Goal: Transaction & Acquisition: Purchase product/service

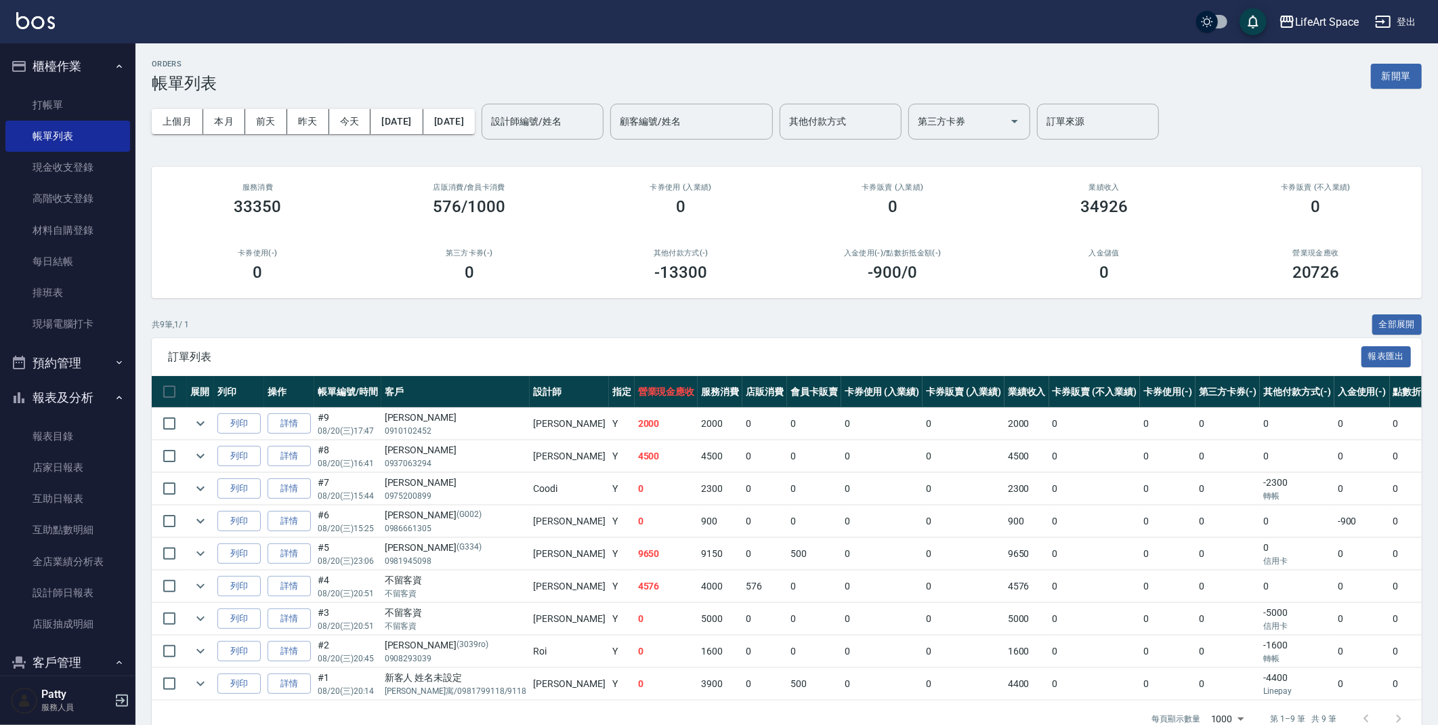
click at [79, 656] on button "客戶管理" at bounding box center [67, 662] width 125 height 35
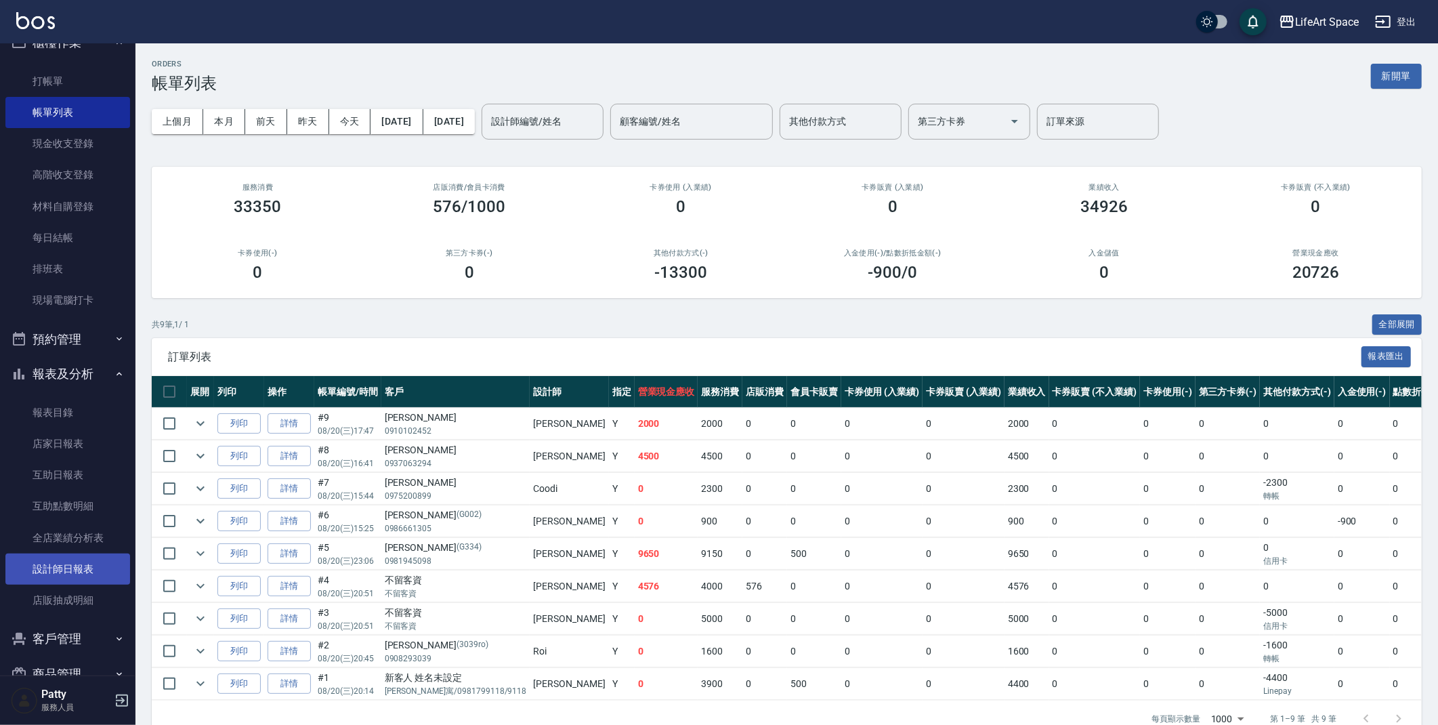
scroll to position [45, 0]
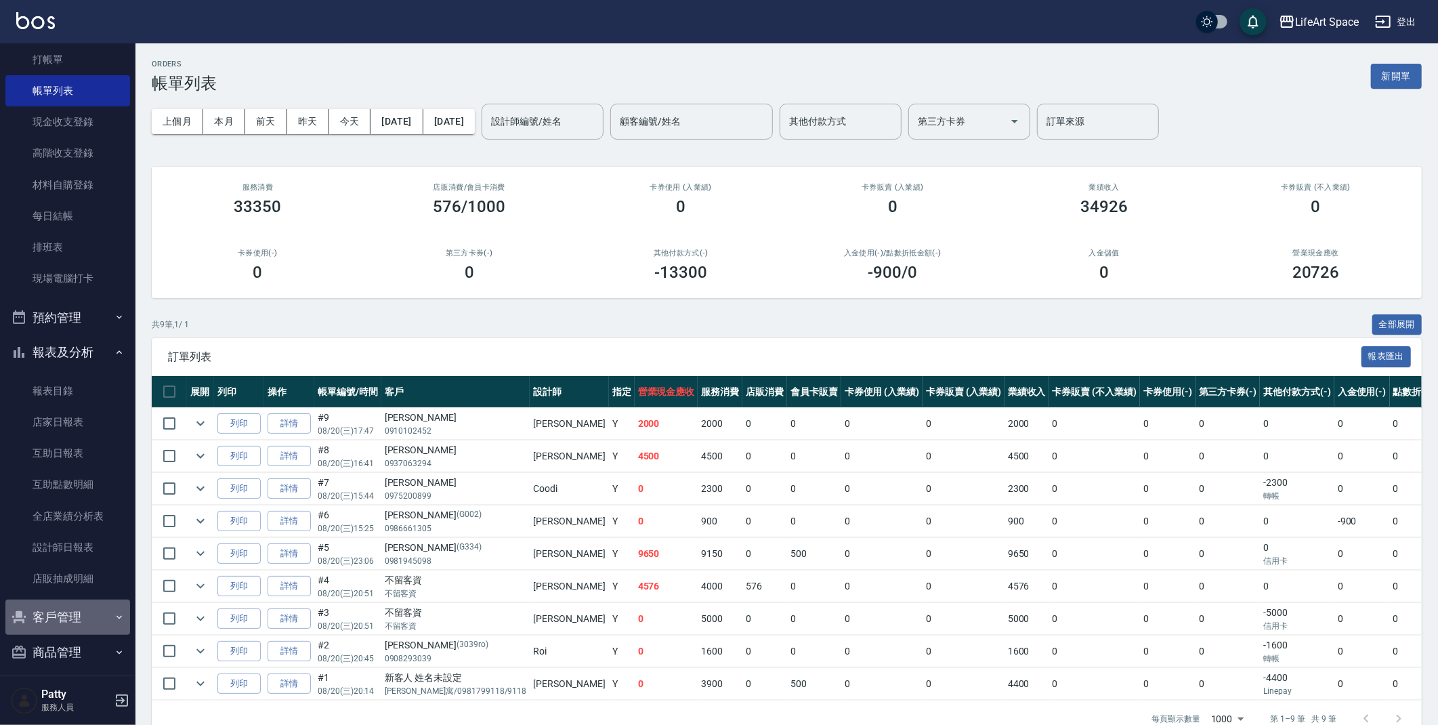
click at [100, 610] on button "客戶管理" at bounding box center [67, 617] width 125 height 35
drag, startPoint x: 78, startPoint y: 656, endPoint x: 150, endPoint y: 457, distance: 211.7
click at [78, 655] on link "客戶列表" at bounding box center [67, 655] width 125 height 31
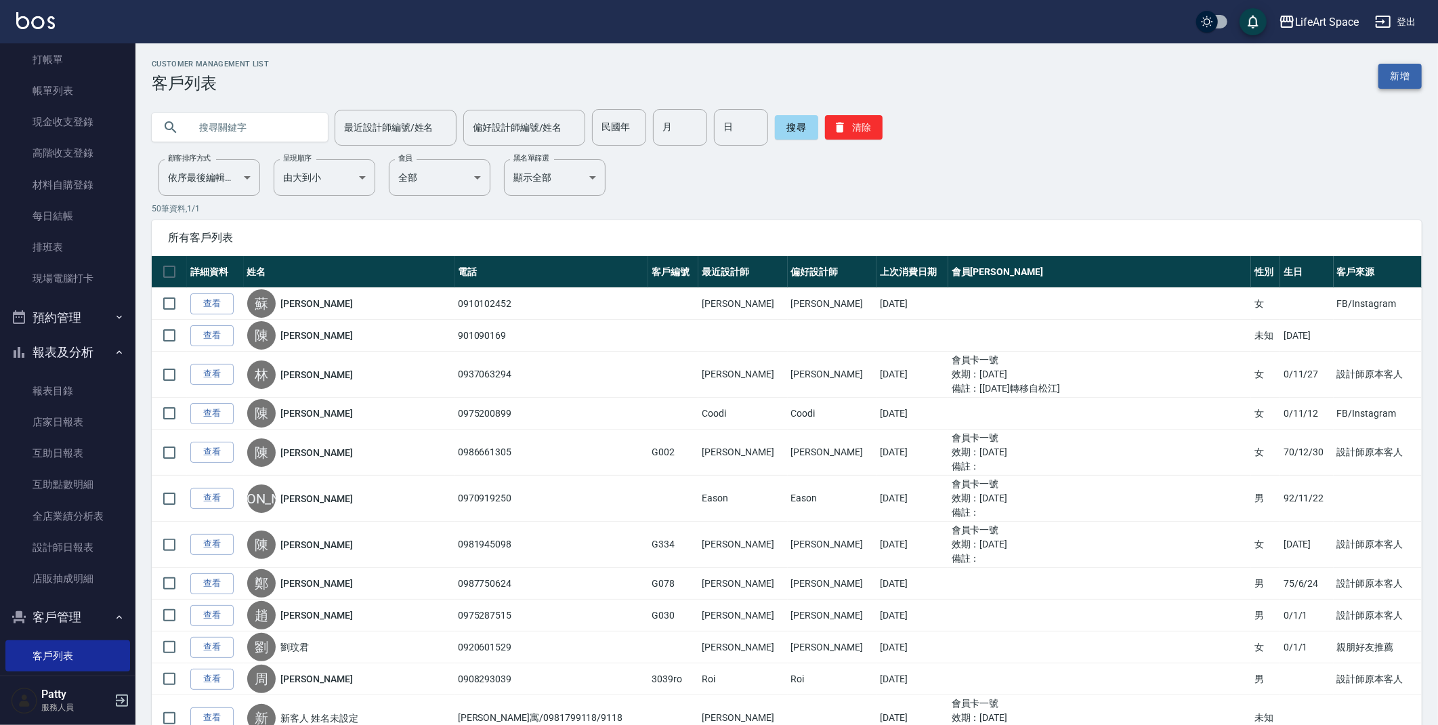
click at [1391, 83] on link "新增" at bounding box center [1400, 76] width 43 height 25
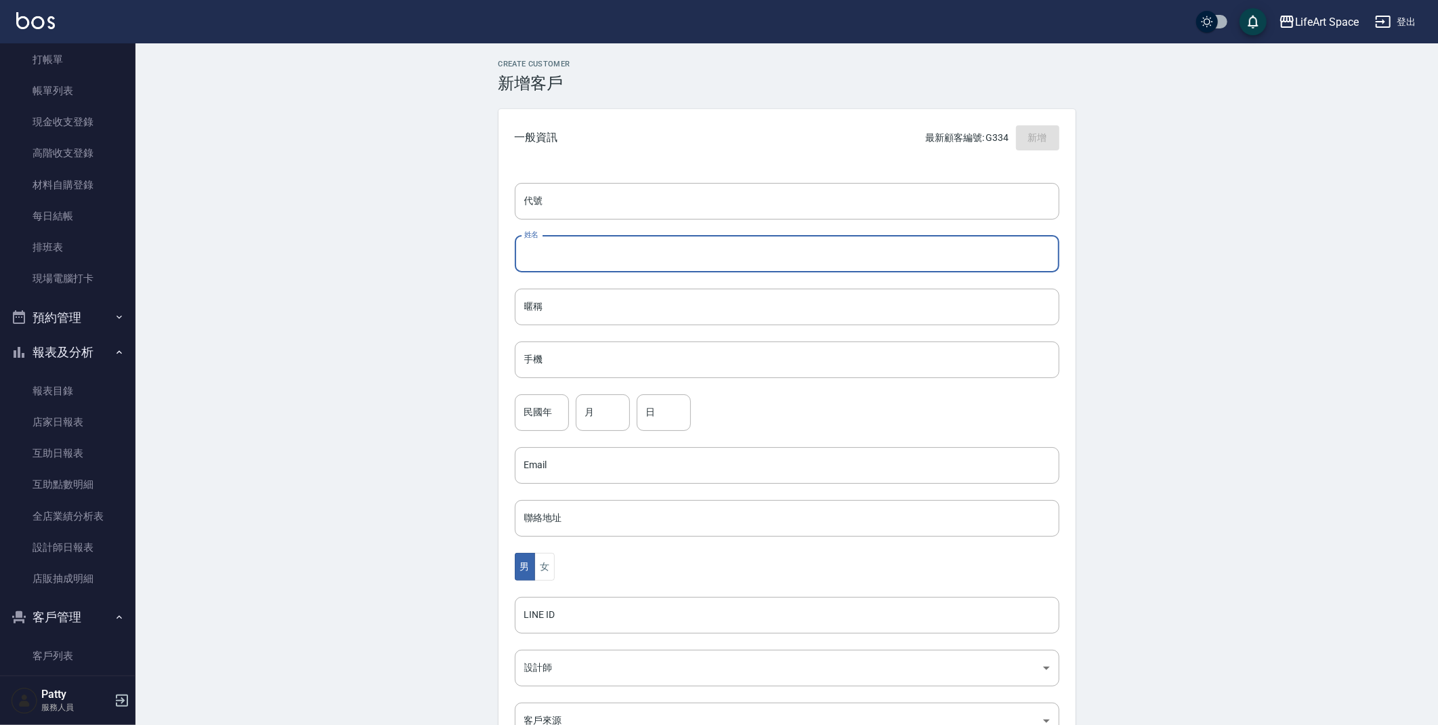
click at [590, 247] on input "姓名" at bounding box center [787, 254] width 545 height 37
type input "[PERSON_NAME]"
click at [581, 360] on input "手機" at bounding box center [787, 359] width 545 height 37
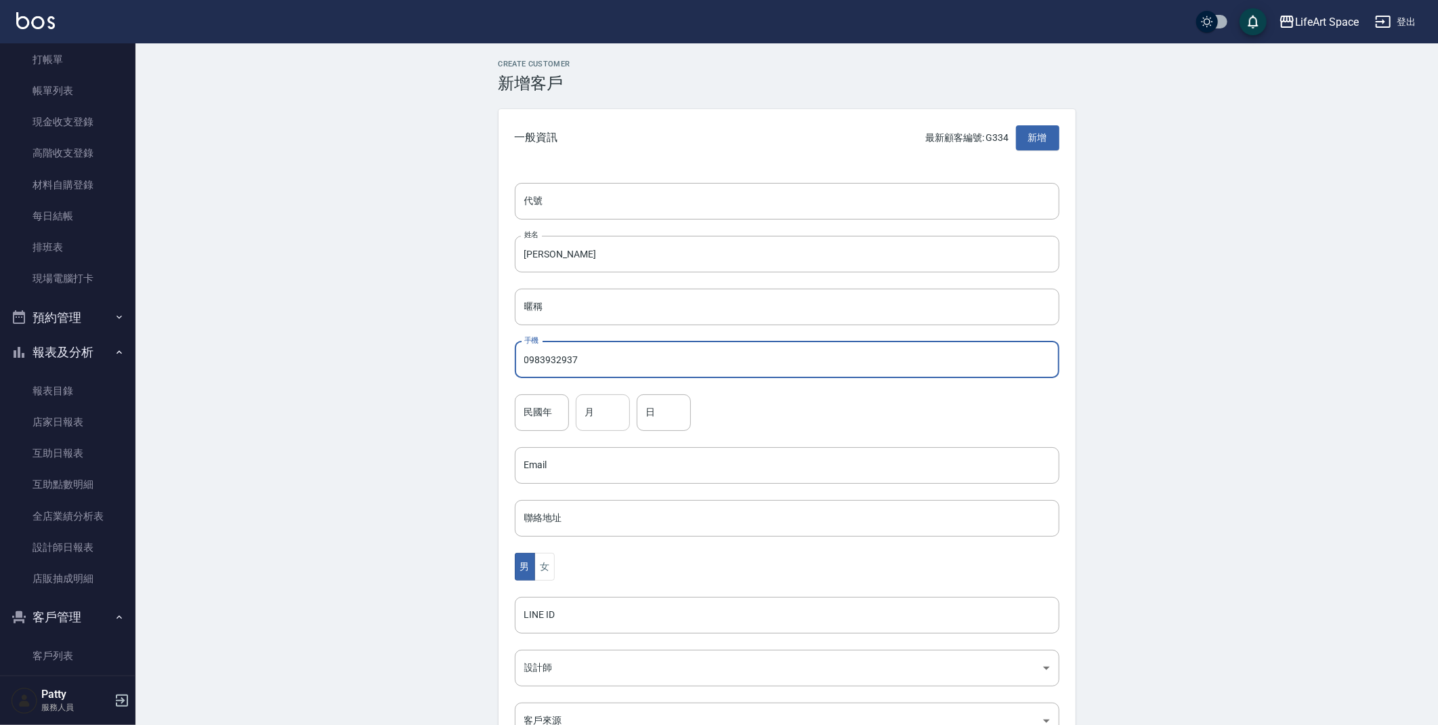
type input "0983932937"
click at [615, 408] on input "月" at bounding box center [603, 412] width 54 height 37
type input "08"
click at [663, 414] on input "日" at bounding box center [664, 412] width 54 height 37
type input "27"
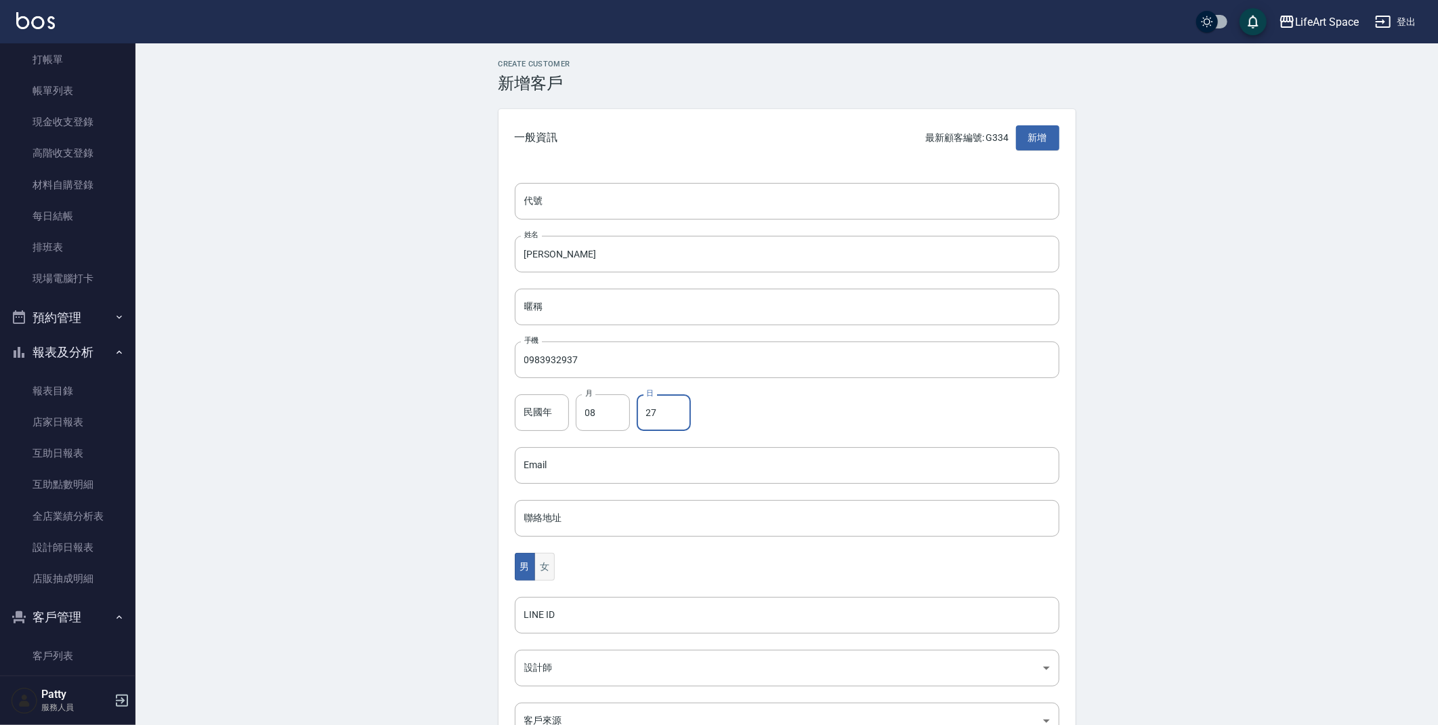
click at [553, 568] on button "女" at bounding box center [544, 567] width 20 height 28
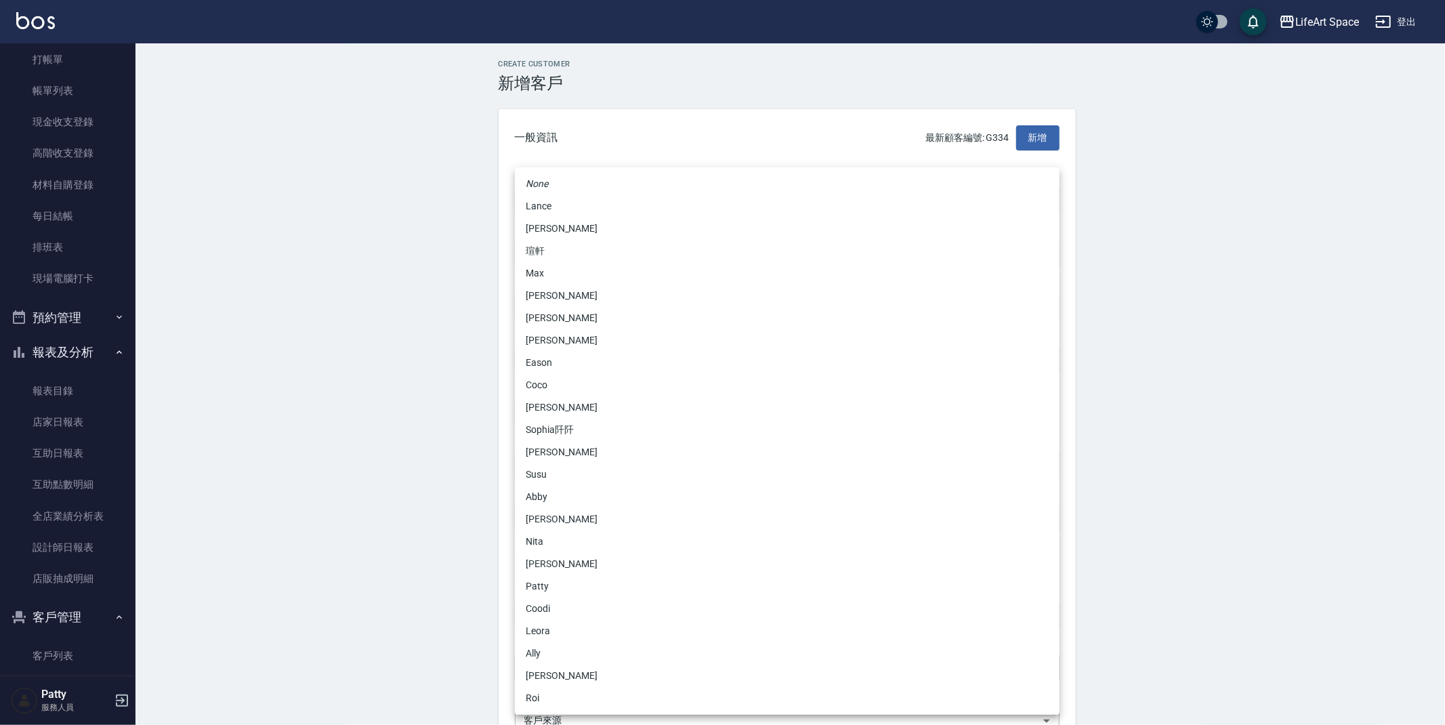
click at [556, 671] on body "LifeArt Space 登出 櫃檯作業 打帳單 帳單列表 現金收支登錄 高階收支登錄 材料自購登錄 每日結帳 排班表 現場電腦打卡 預約管理 預約管理 單…" at bounding box center [722, 441] width 1445 height 882
click at [606, 604] on li "Coodi" at bounding box center [787, 609] width 545 height 22
type input "50d38331-18ca-4399-9ef6-37ac0c3b0c04"
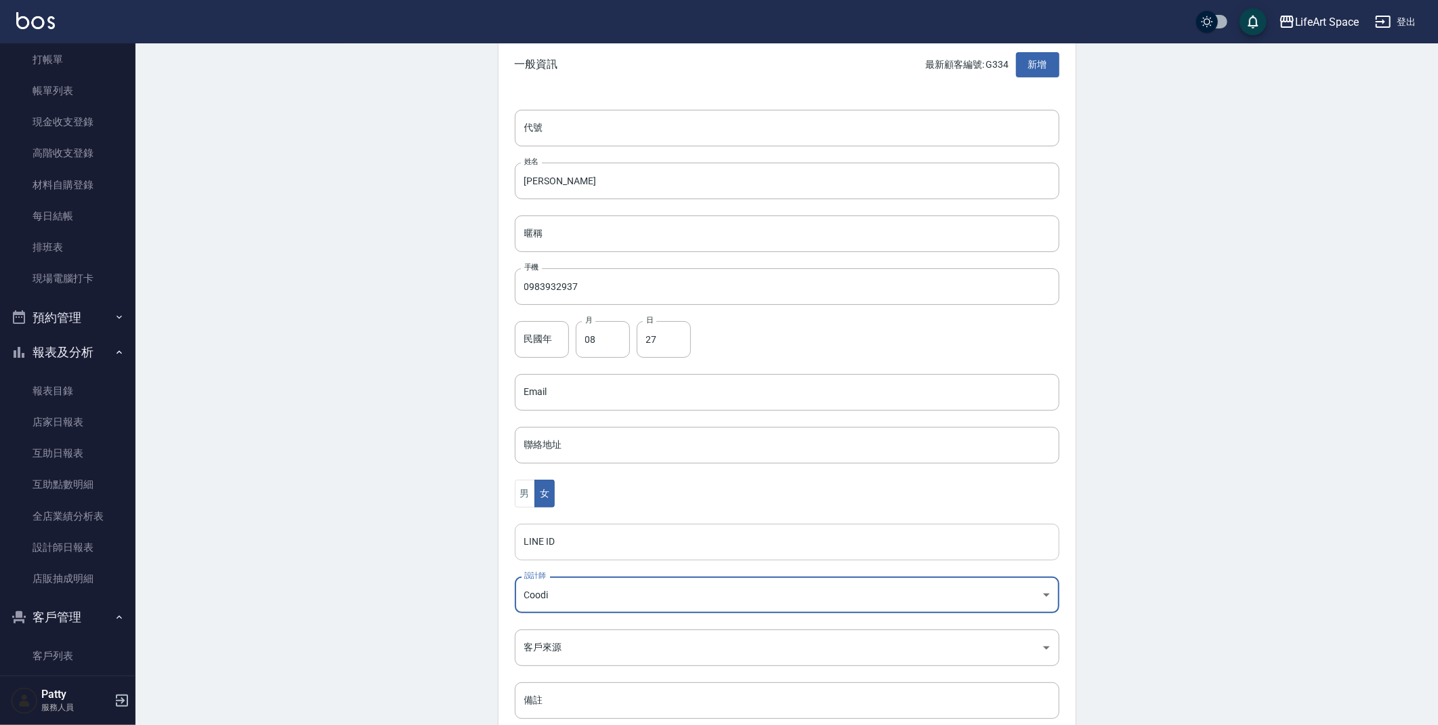
scroll to position [157, 0]
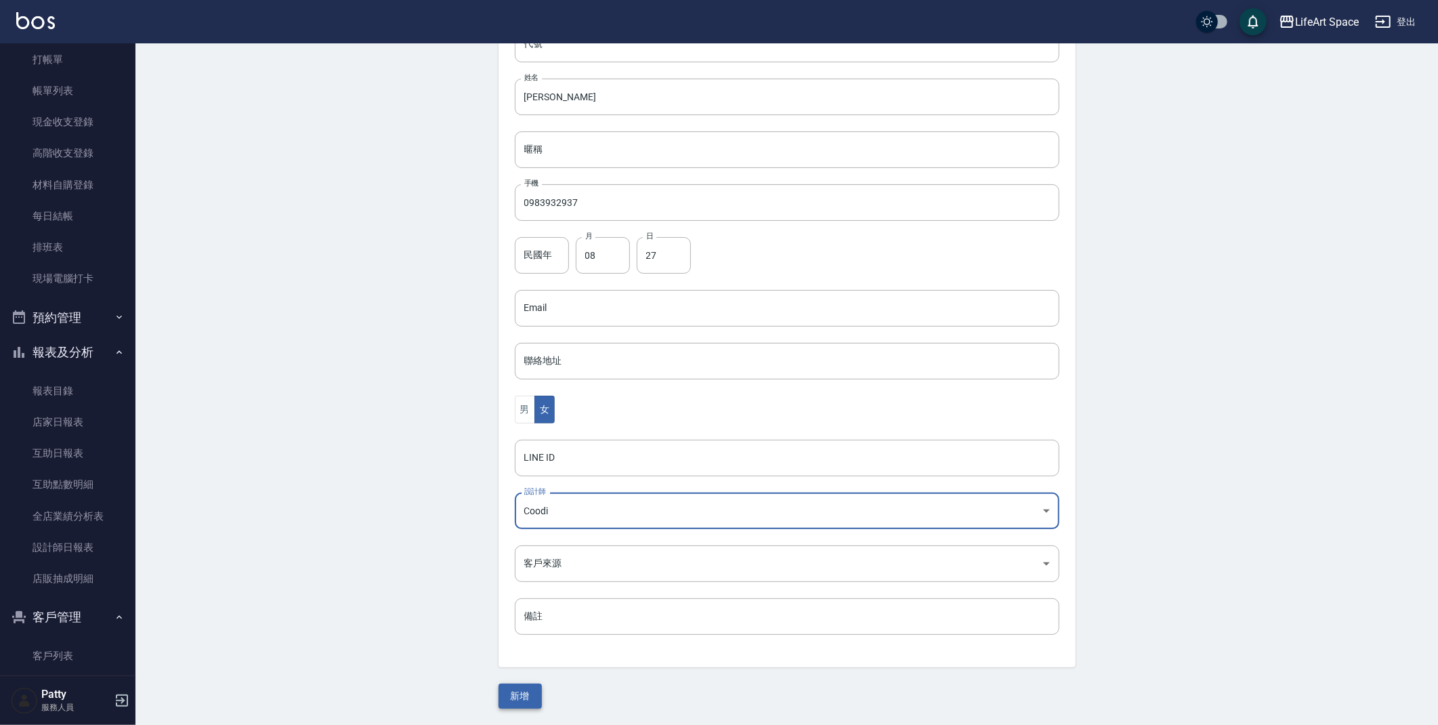
click at [528, 702] on button "新增" at bounding box center [520, 696] width 43 height 25
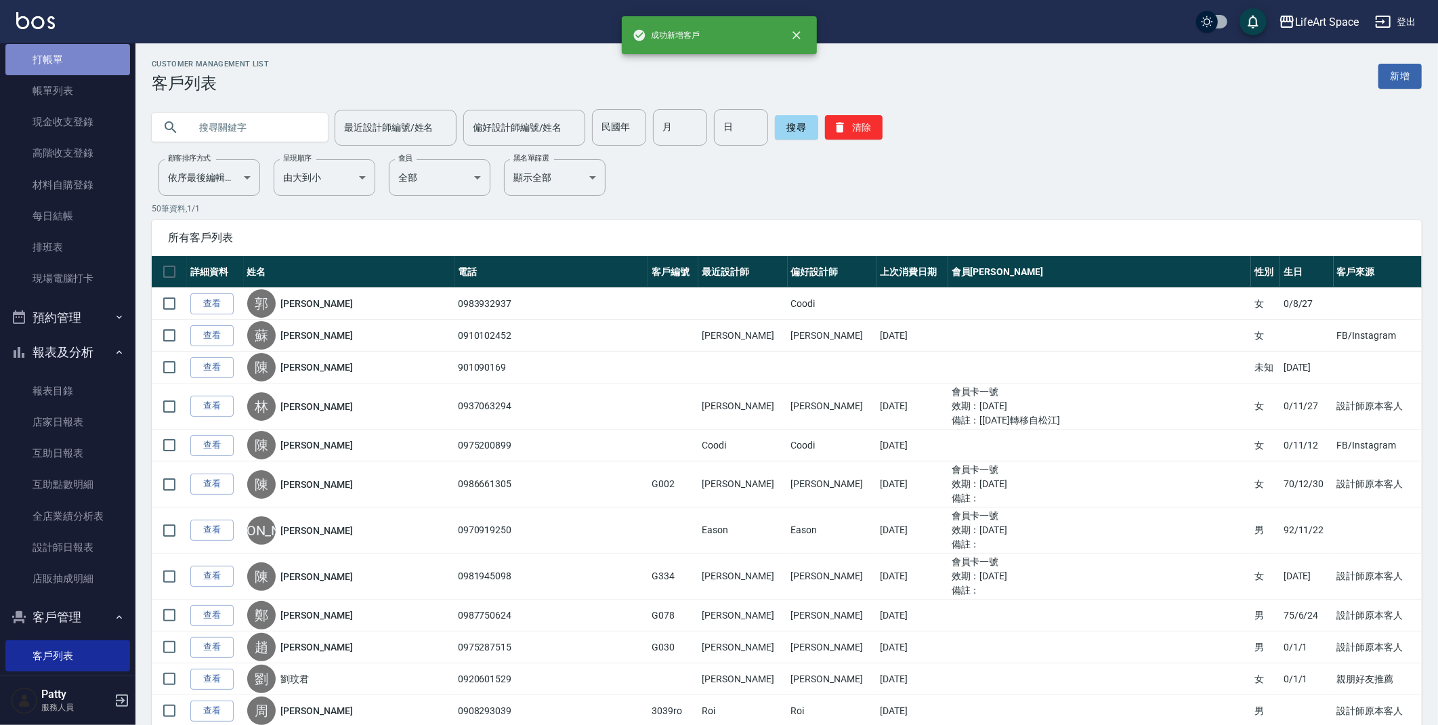
click at [68, 62] on link "打帳單" at bounding box center [67, 59] width 125 height 31
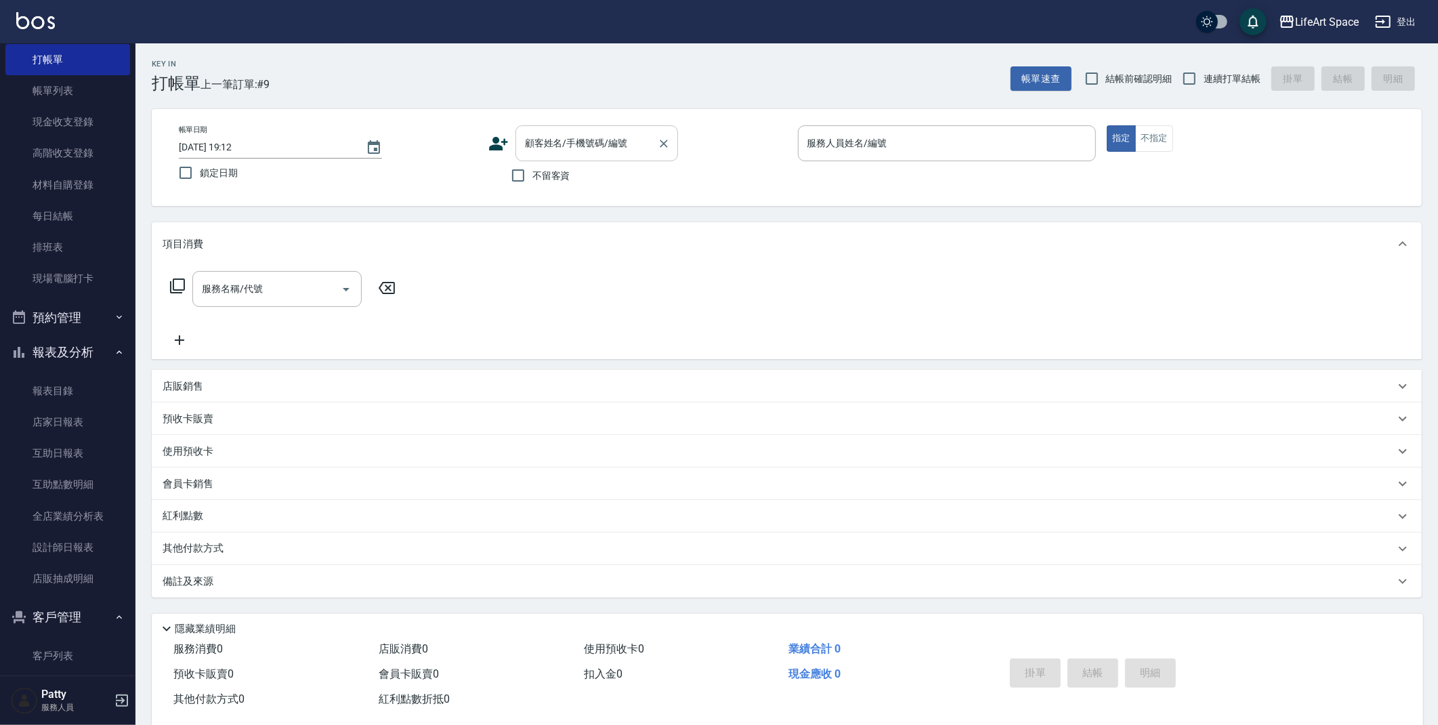
click at [550, 159] on div "顧客姓名/手機號碼/編號 顧客姓名/手機號碼/編號 不留客資" at bounding box center [637, 157] width 299 height 64
click at [555, 145] on input "顧客姓名/手機號碼/編號" at bounding box center [587, 143] width 130 height 24
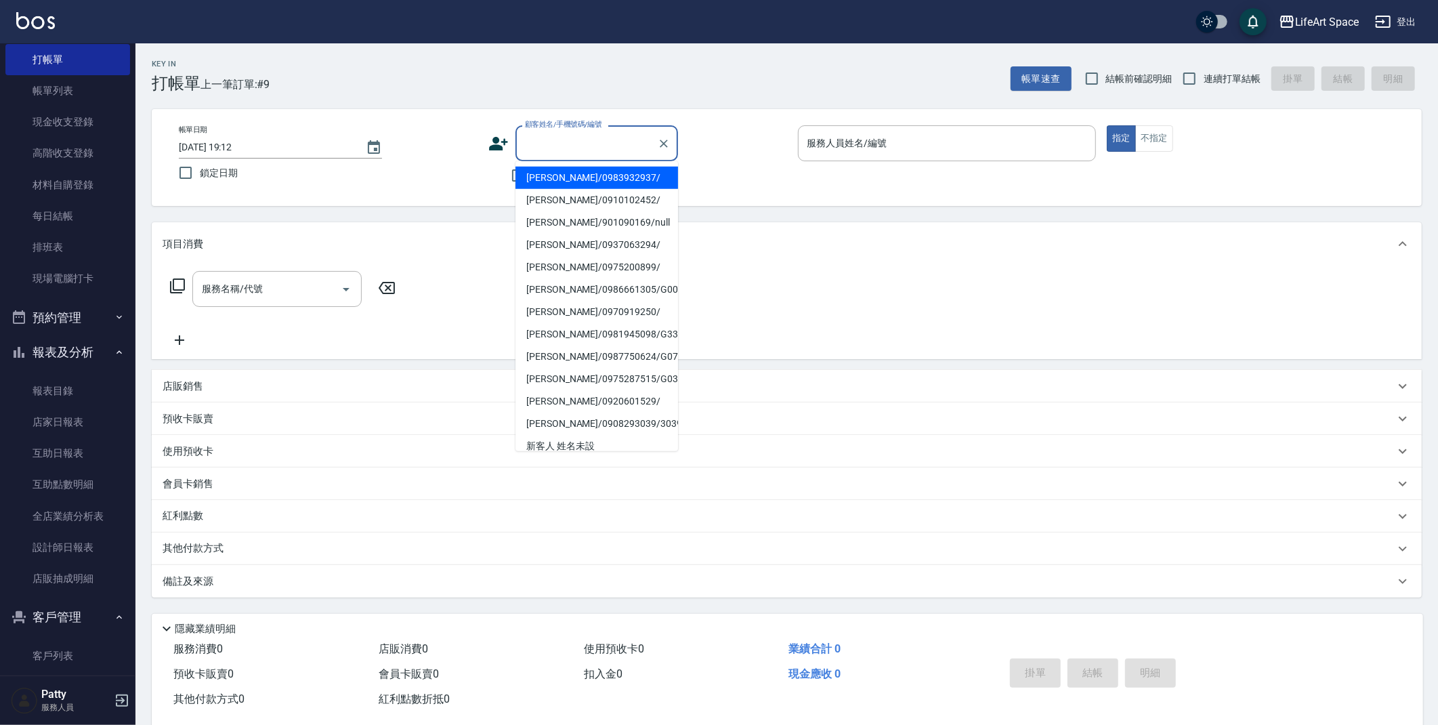
click at [583, 172] on li "[PERSON_NAME]/0983932937/" at bounding box center [597, 178] width 163 height 22
type input "[PERSON_NAME]/0983932937/"
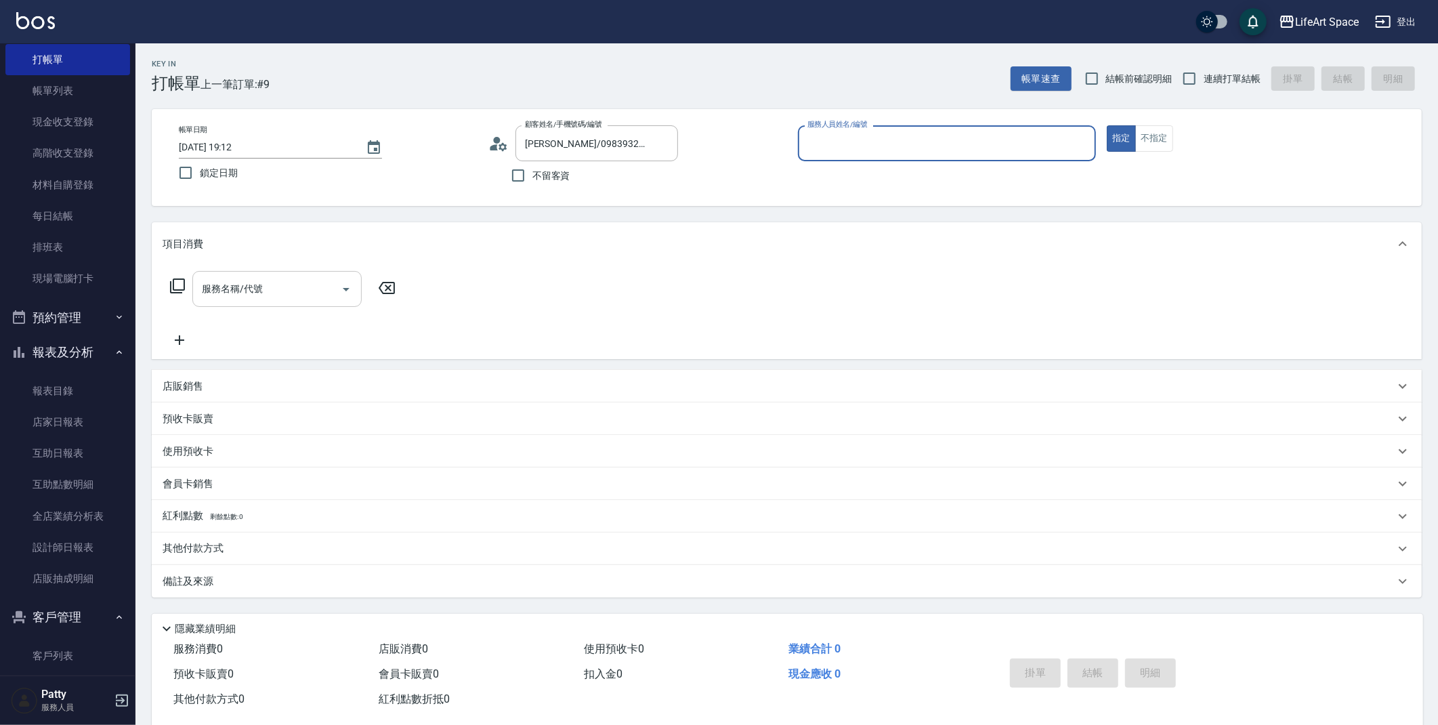
type input "Coodi(無代號)"
click at [250, 301] on div "服務名稱/代號" at bounding box center [276, 289] width 169 height 36
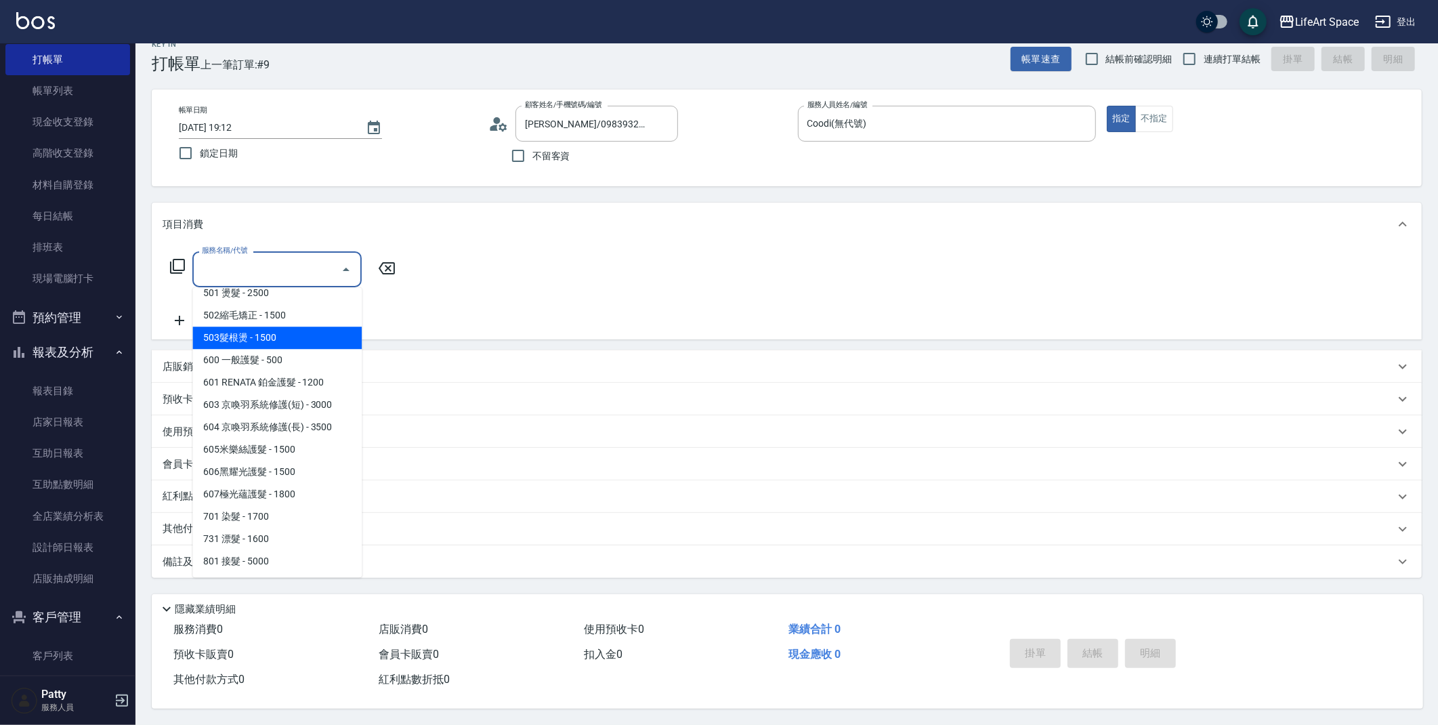
scroll to position [209, 0]
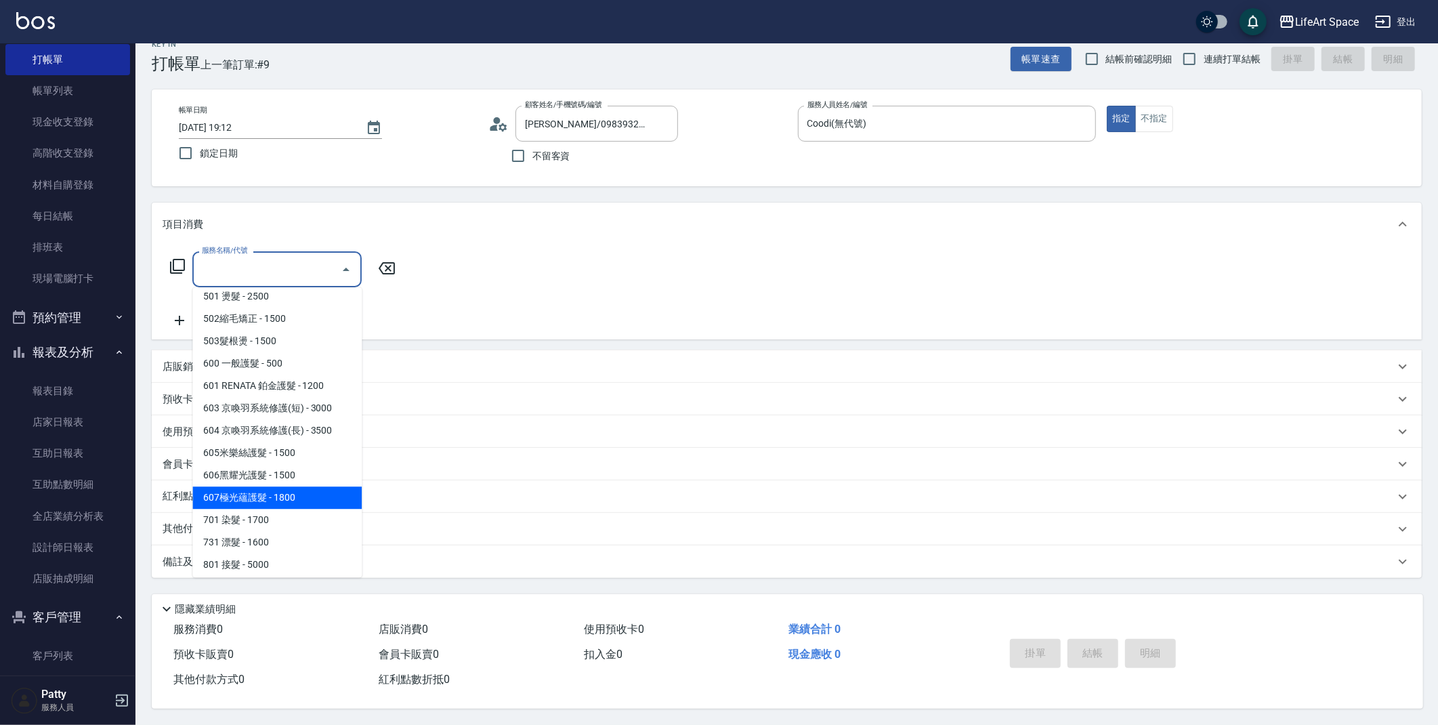
click at [307, 492] on span "607極光蘊護髮 - 1800" at bounding box center [276, 497] width 169 height 22
type input "607極光蘊護髮(607)"
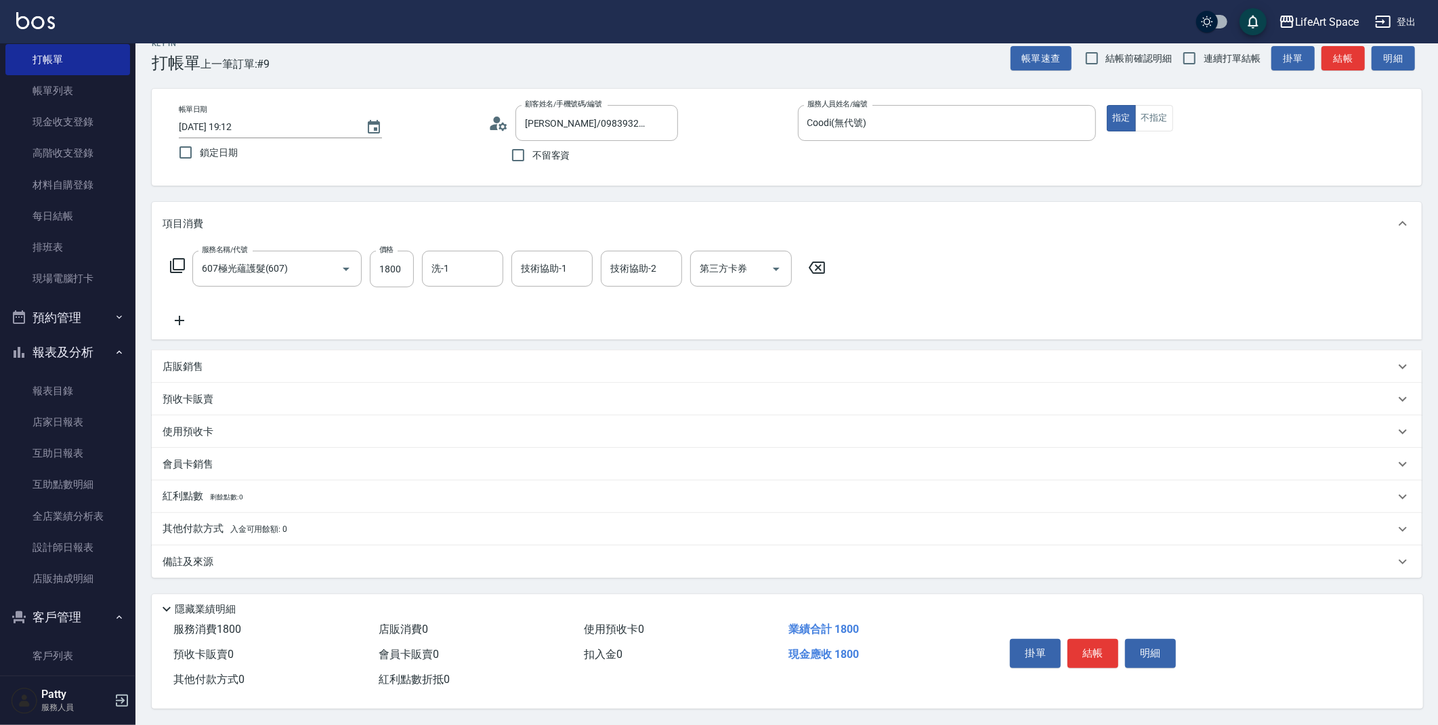
click at [180, 316] on icon at bounding box center [179, 320] width 9 height 9
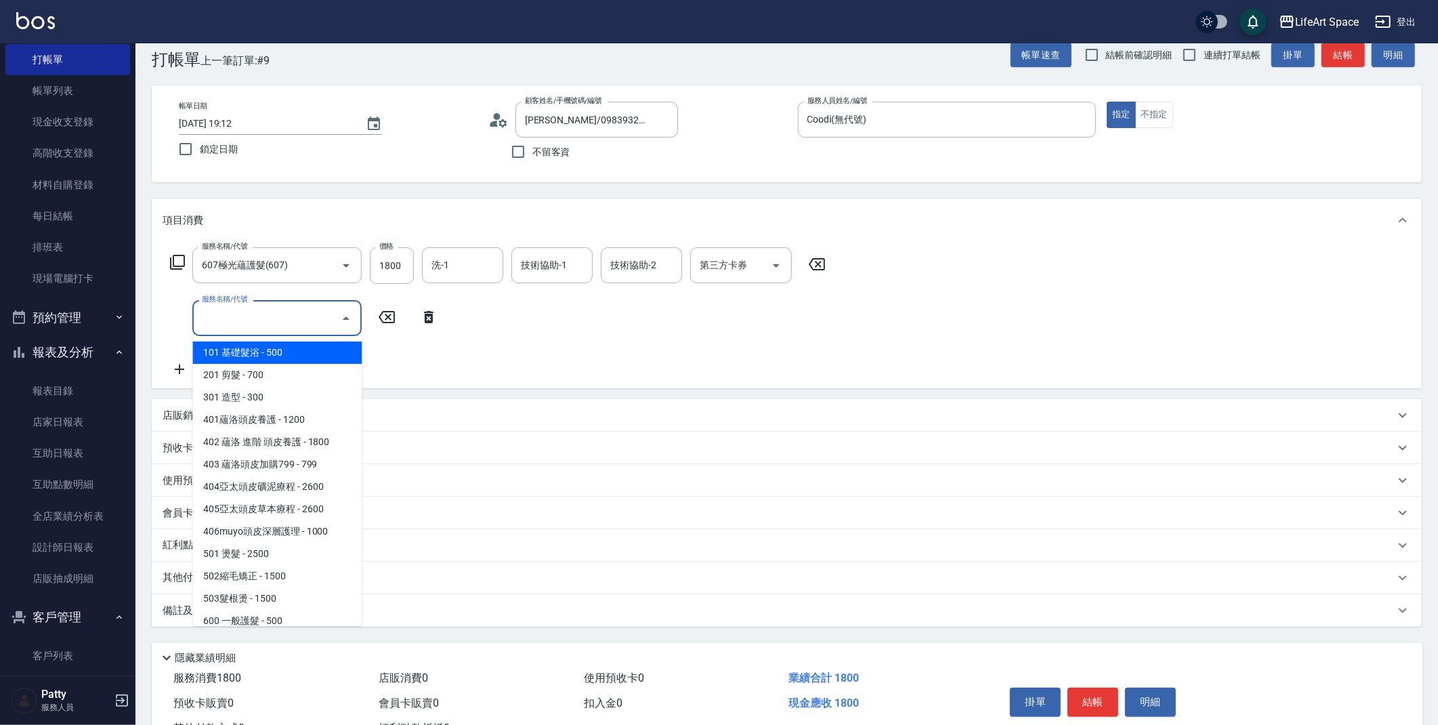
click at [253, 328] on input "服務名稱/代號" at bounding box center [266, 318] width 137 height 24
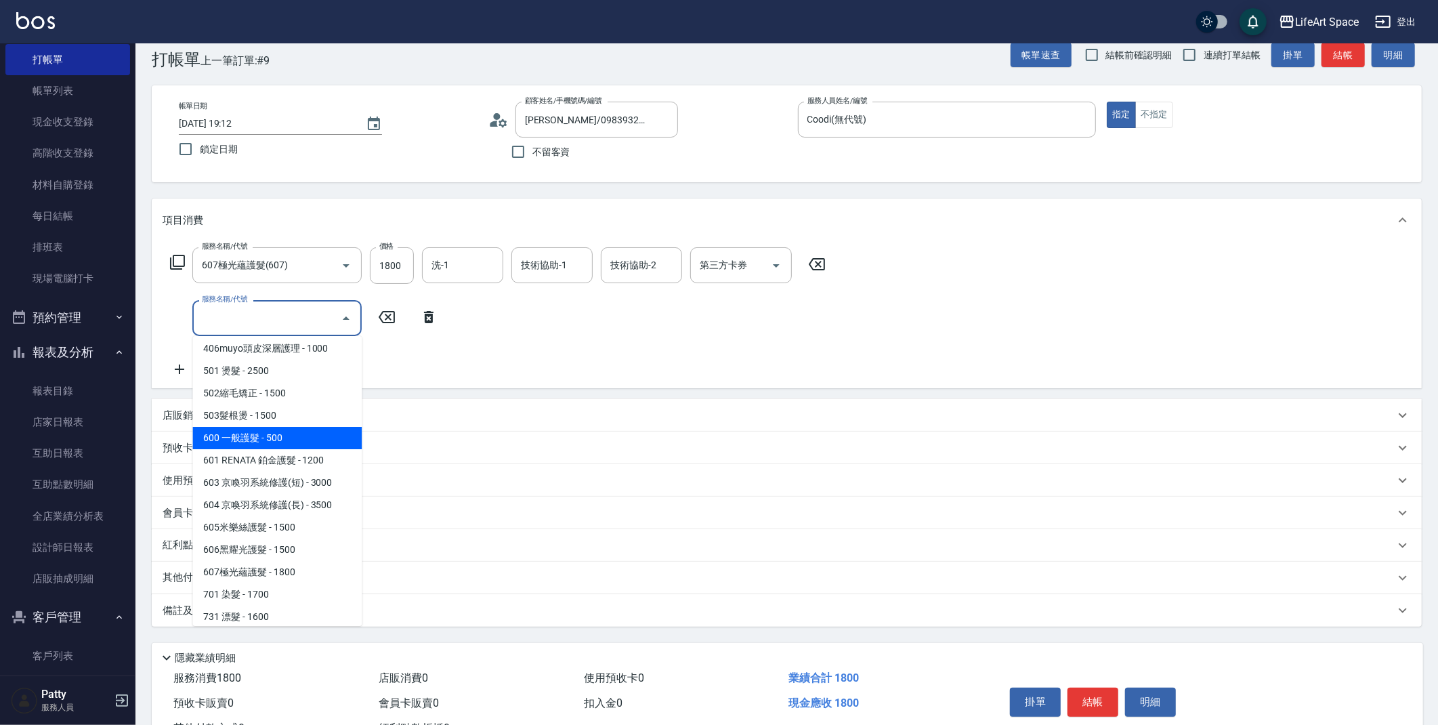
scroll to position [212, 0]
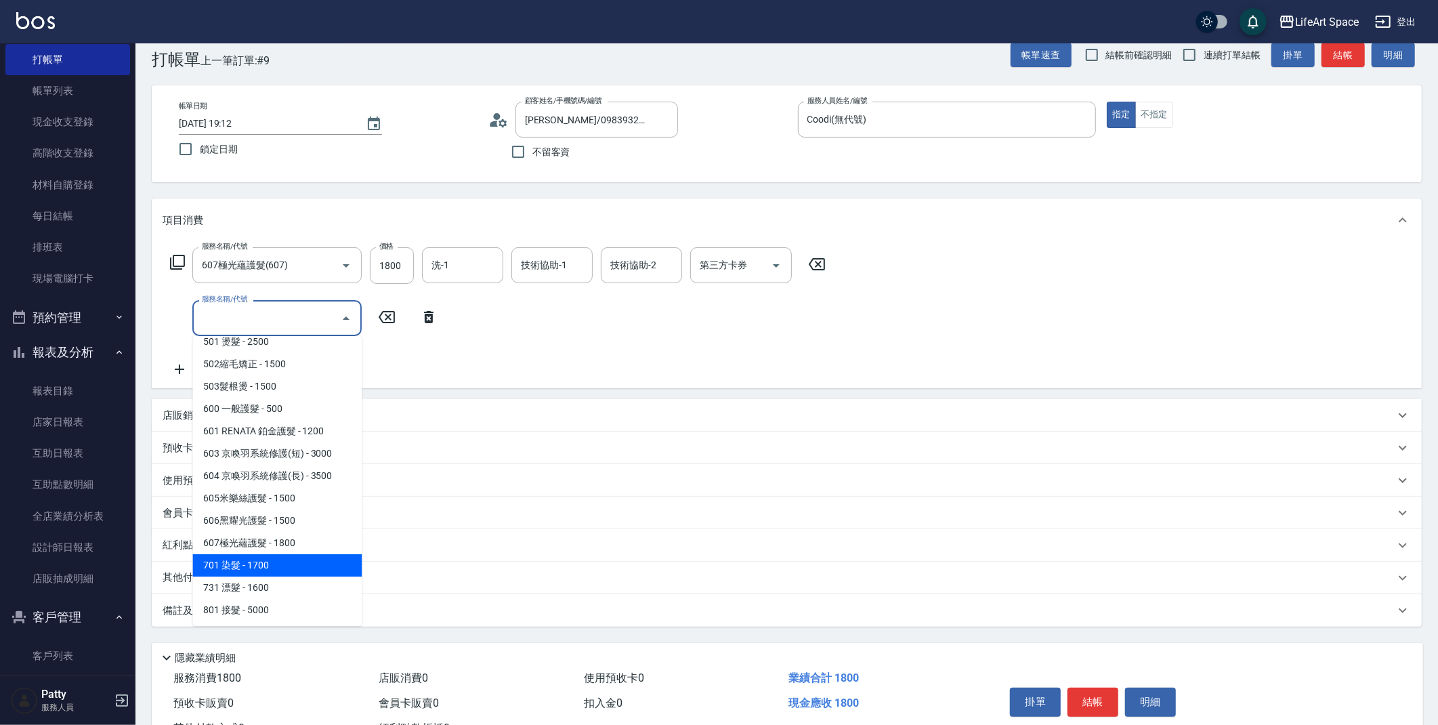
click at [249, 562] on span "701 染髮 - 1700" at bounding box center [276, 565] width 169 height 22
type input "701 染髮(701)"
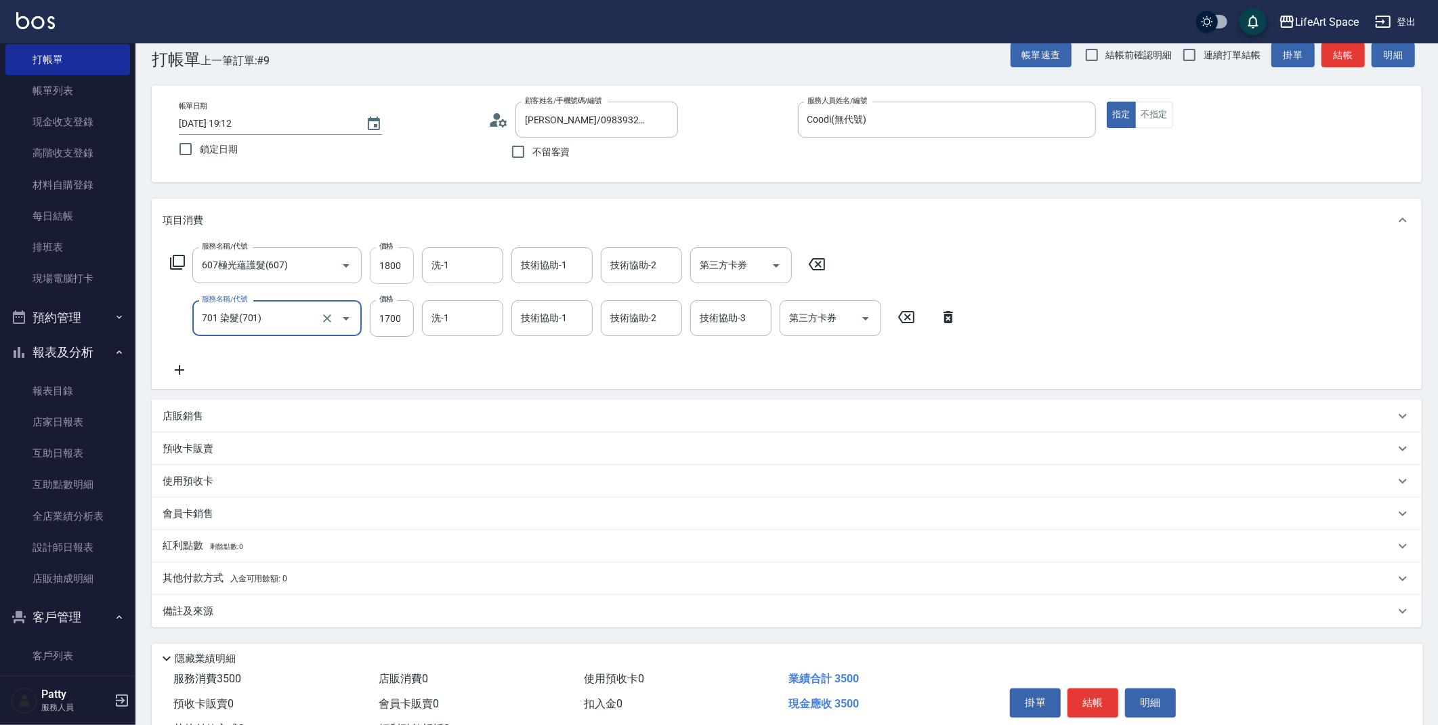
click at [394, 269] on input "1800" at bounding box center [392, 265] width 44 height 37
click at [398, 262] on input "1800" at bounding box center [392, 265] width 44 height 37
type input "2200"
click at [395, 314] on input "1700" at bounding box center [392, 318] width 44 height 37
type input "2999"
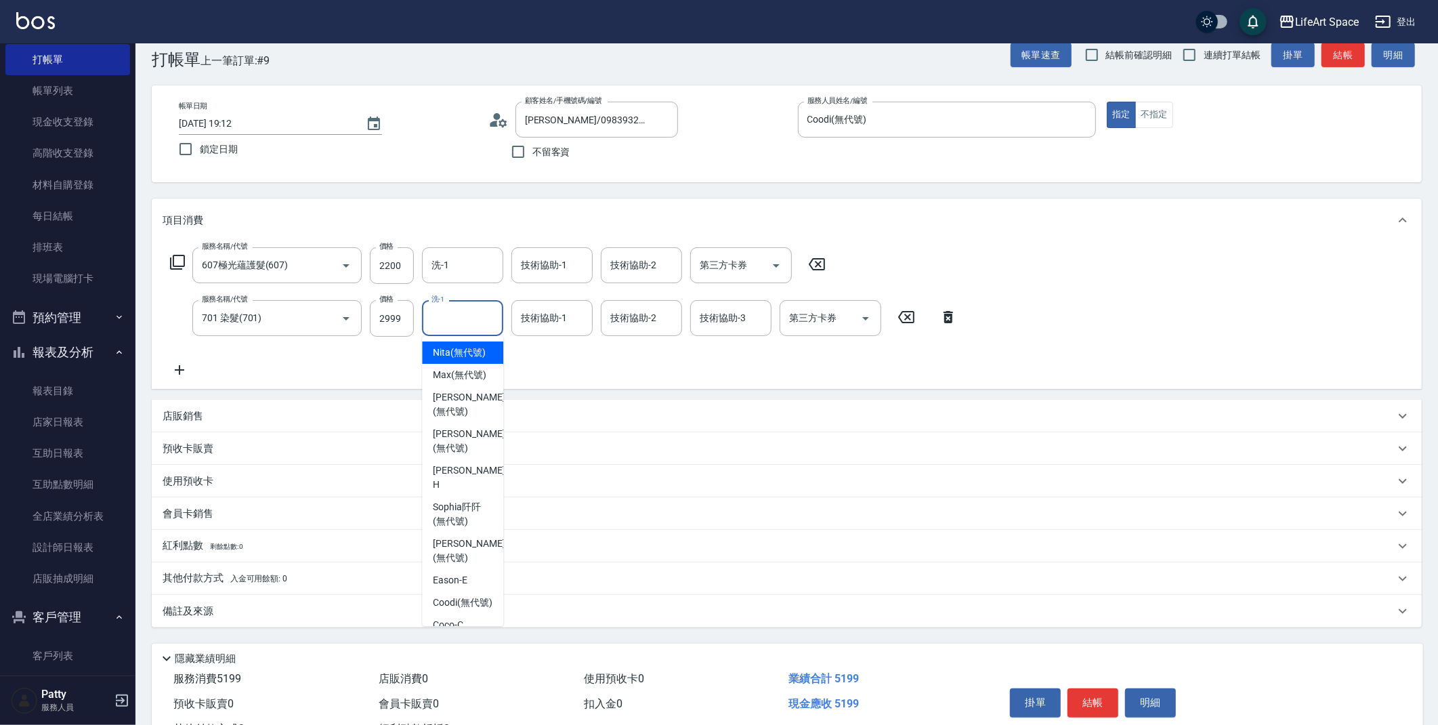
click at [468, 321] on input "洗-1" at bounding box center [462, 318] width 69 height 24
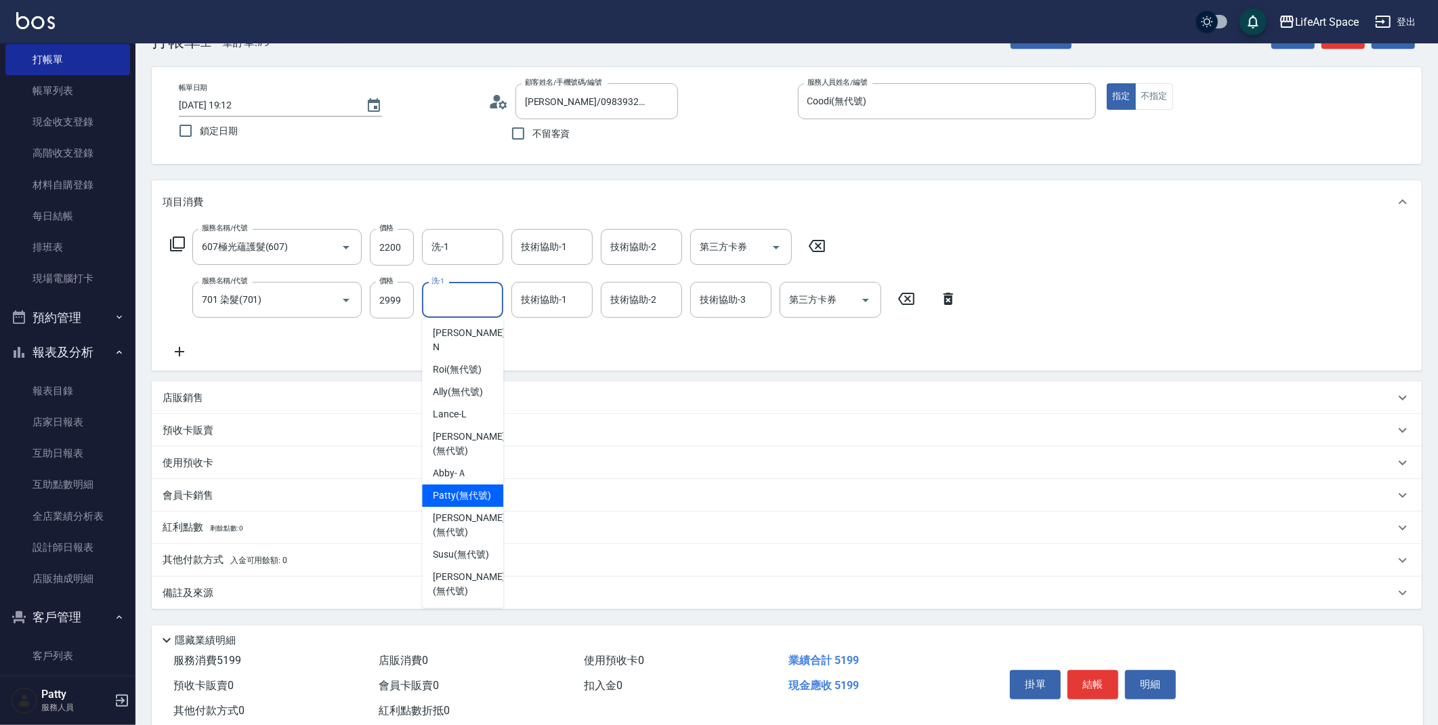
scroll to position [48, 0]
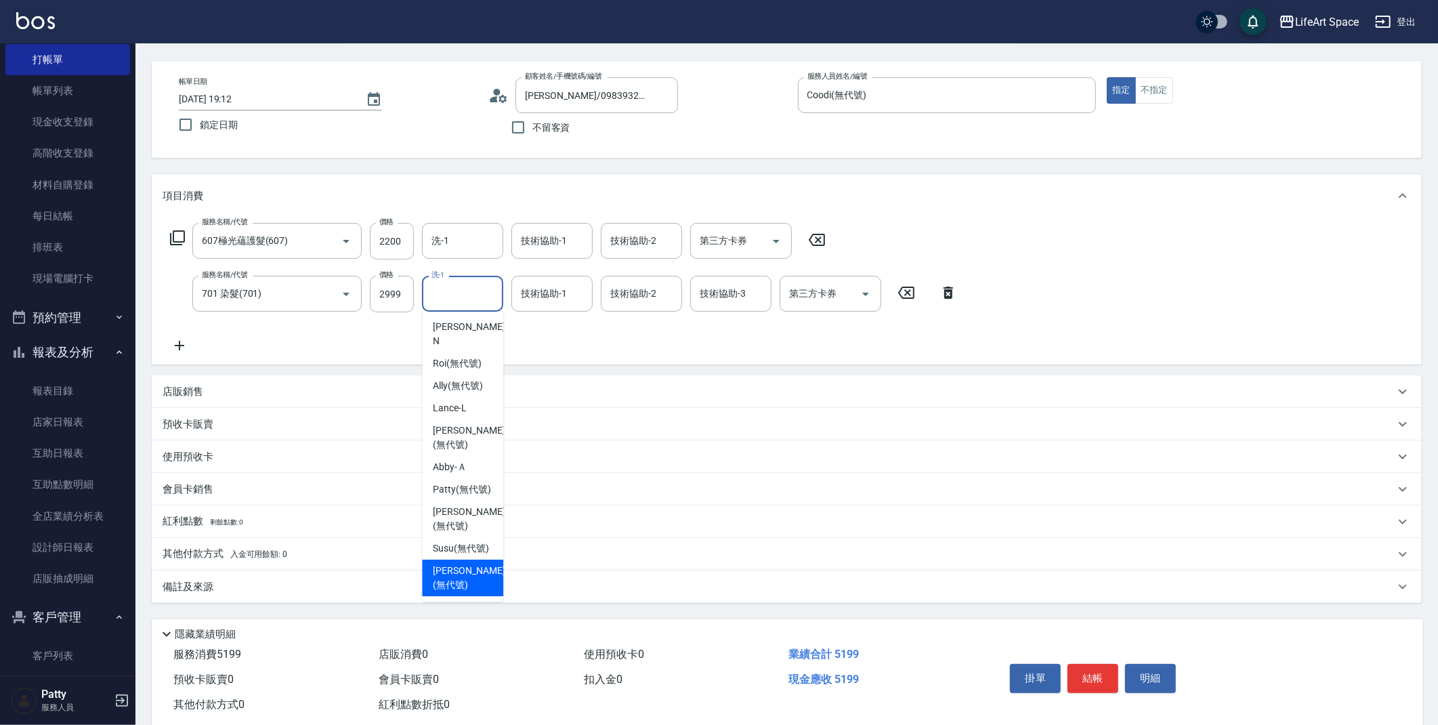
click at [451, 579] on span "[PERSON_NAME] (無代號)" at bounding box center [469, 578] width 72 height 28
type input "[PERSON_NAME](無代號)"
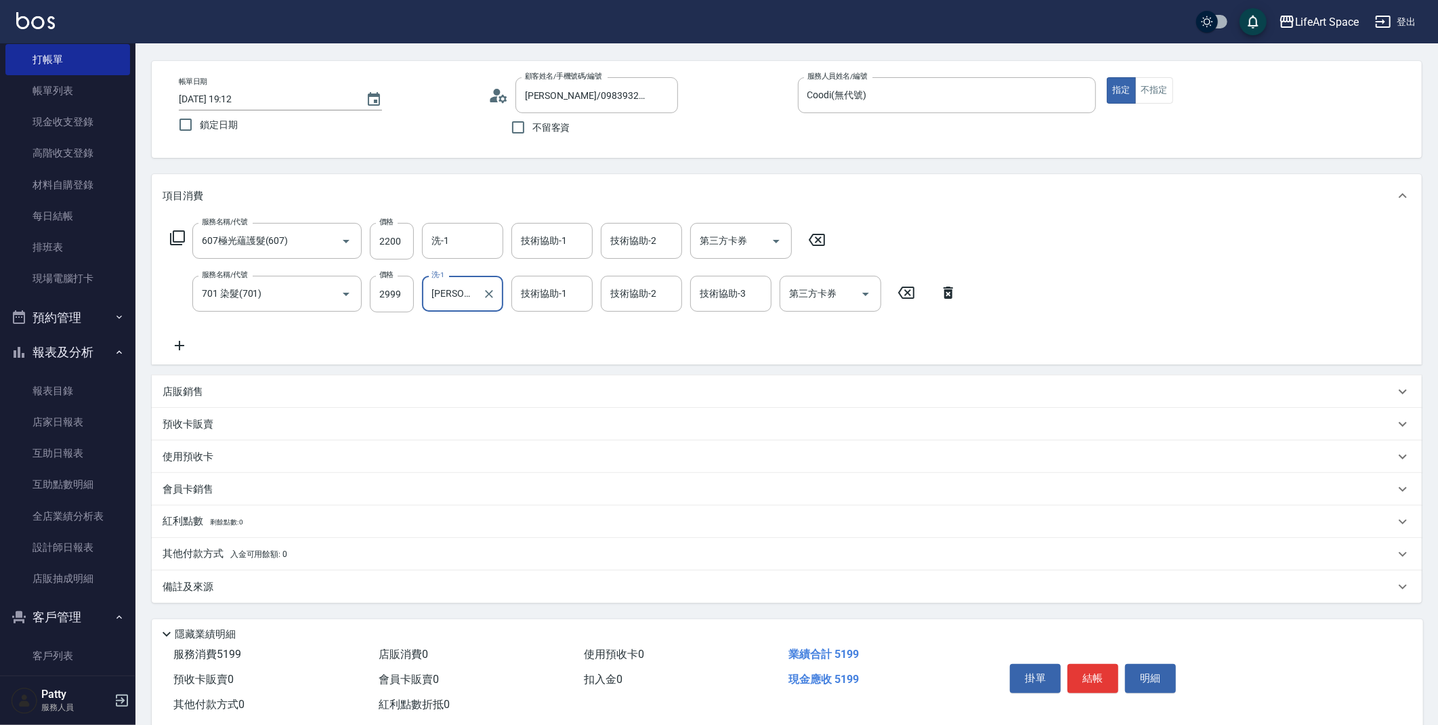
click at [558, 295] on div "技術協助-1 技術協助-1" at bounding box center [551, 294] width 81 height 36
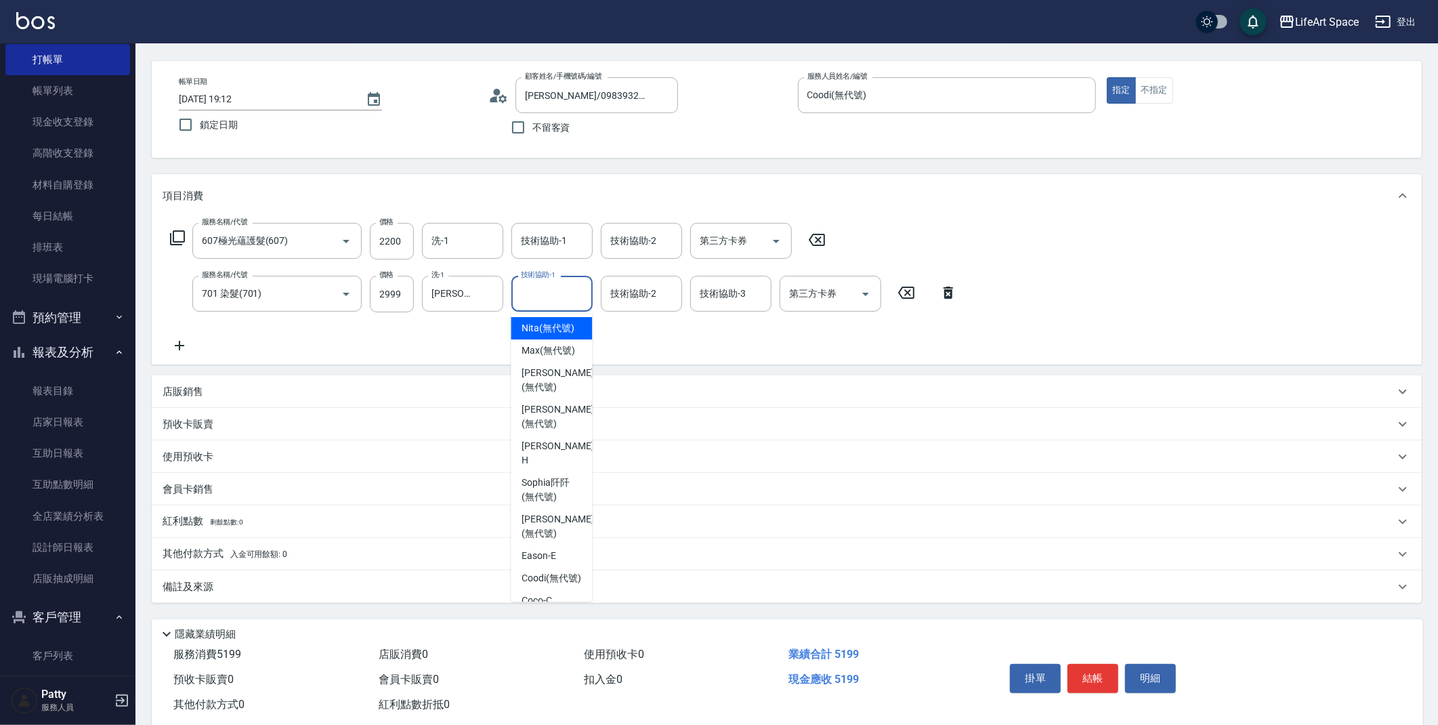
click at [528, 329] on span "Nita (無代號)" at bounding box center [548, 328] width 53 height 14
type input "Nita (無代號)"
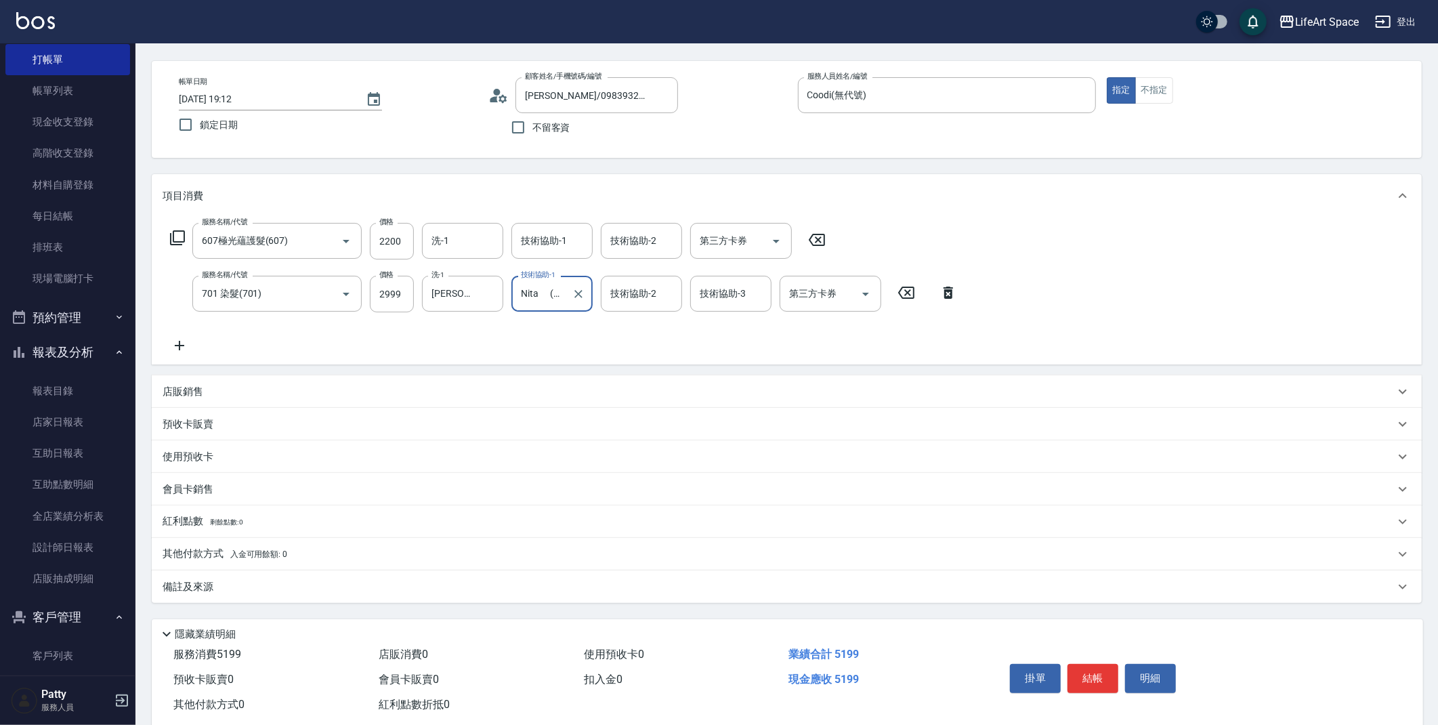
click at [635, 299] on div "技術協助-2 技術協助-2" at bounding box center [641, 294] width 81 height 36
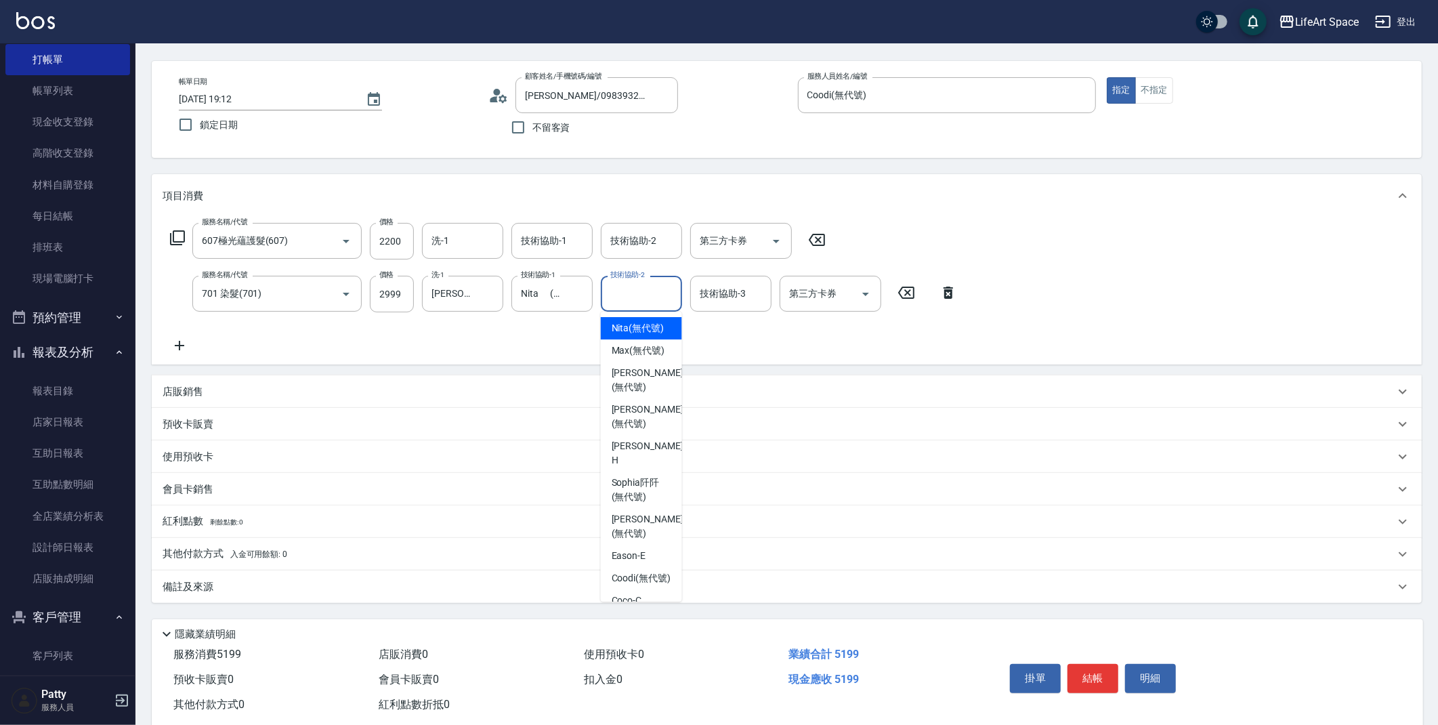
drag, startPoint x: 625, startPoint y: 329, endPoint x: 661, endPoint y: 314, distance: 39.5
click at [625, 329] on span "Nita (無代號)" at bounding box center [638, 328] width 53 height 14
type input "Nita (無代號)"
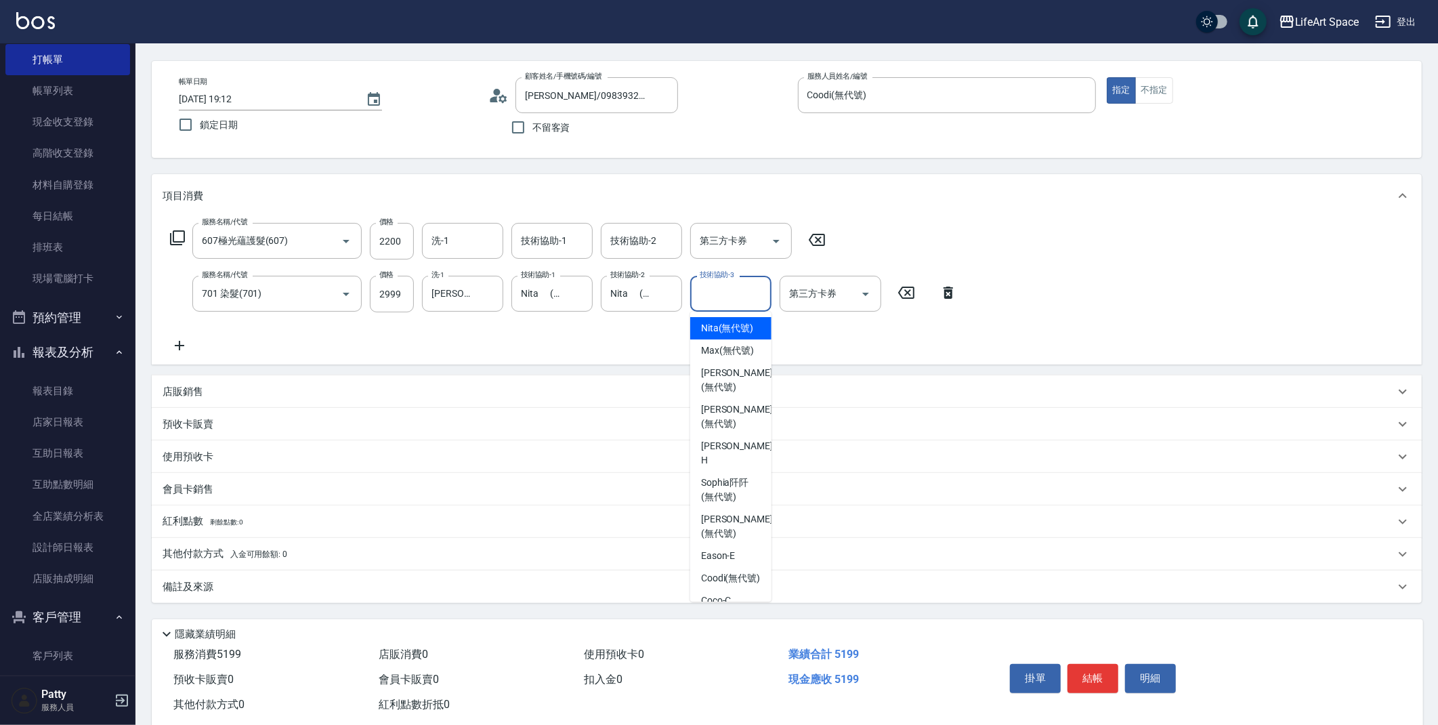
click at [723, 298] on input "技術協助-3" at bounding box center [730, 294] width 69 height 24
drag, startPoint x: 726, startPoint y: 334, endPoint x: 688, endPoint y: 313, distance: 44.0
click at [726, 334] on span "Nita (無代號)" at bounding box center [727, 328] width 53 height 14
type input "Nita (無代號)"
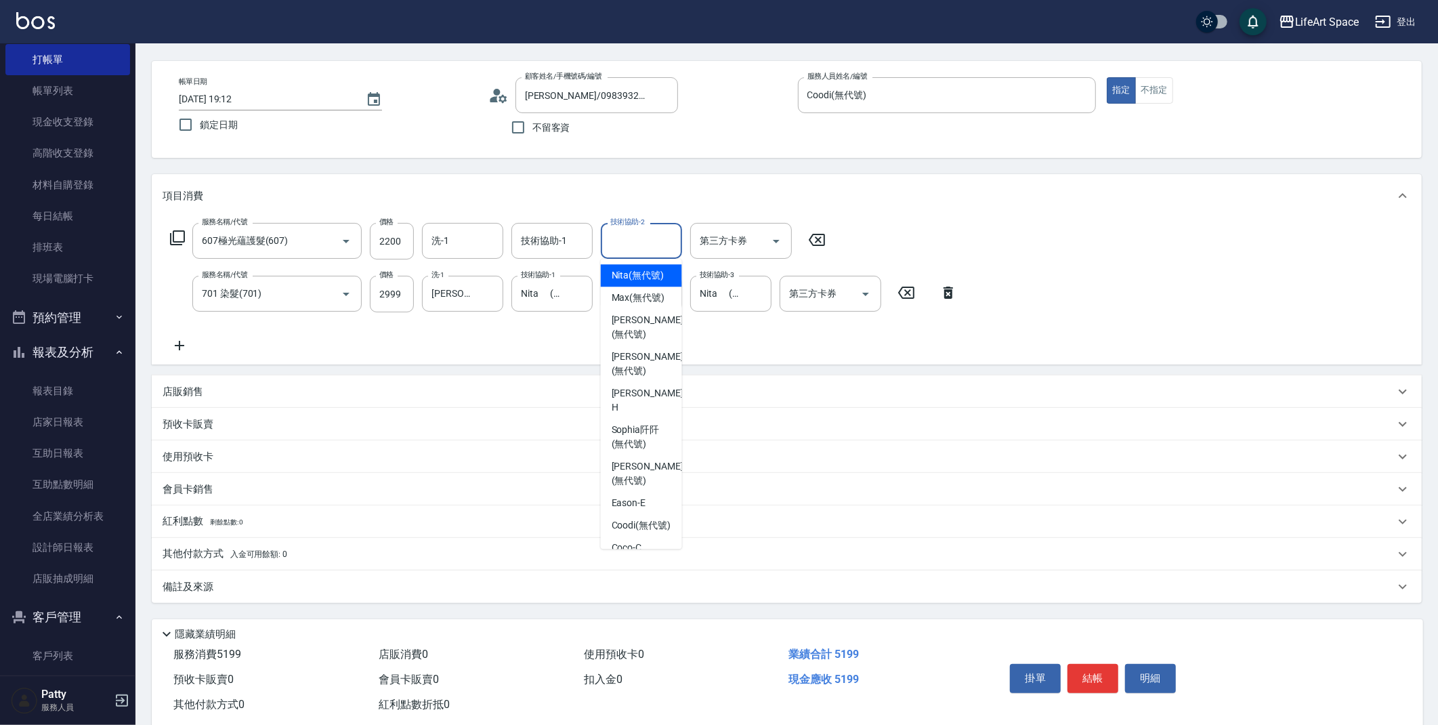
click at [651, 234] on input "技術協助-2" at bounding box center [641, 241] width 69 height 24
drag, startPoint x: 637, startPoint y: 291, endPoint x: 614, endPoint y: 271, distance: 29.8
click at [635, 282] on span "Nita (無代號)" at bounding box center [638, 275] width 53 height 14
type input "Nita (無代號)"
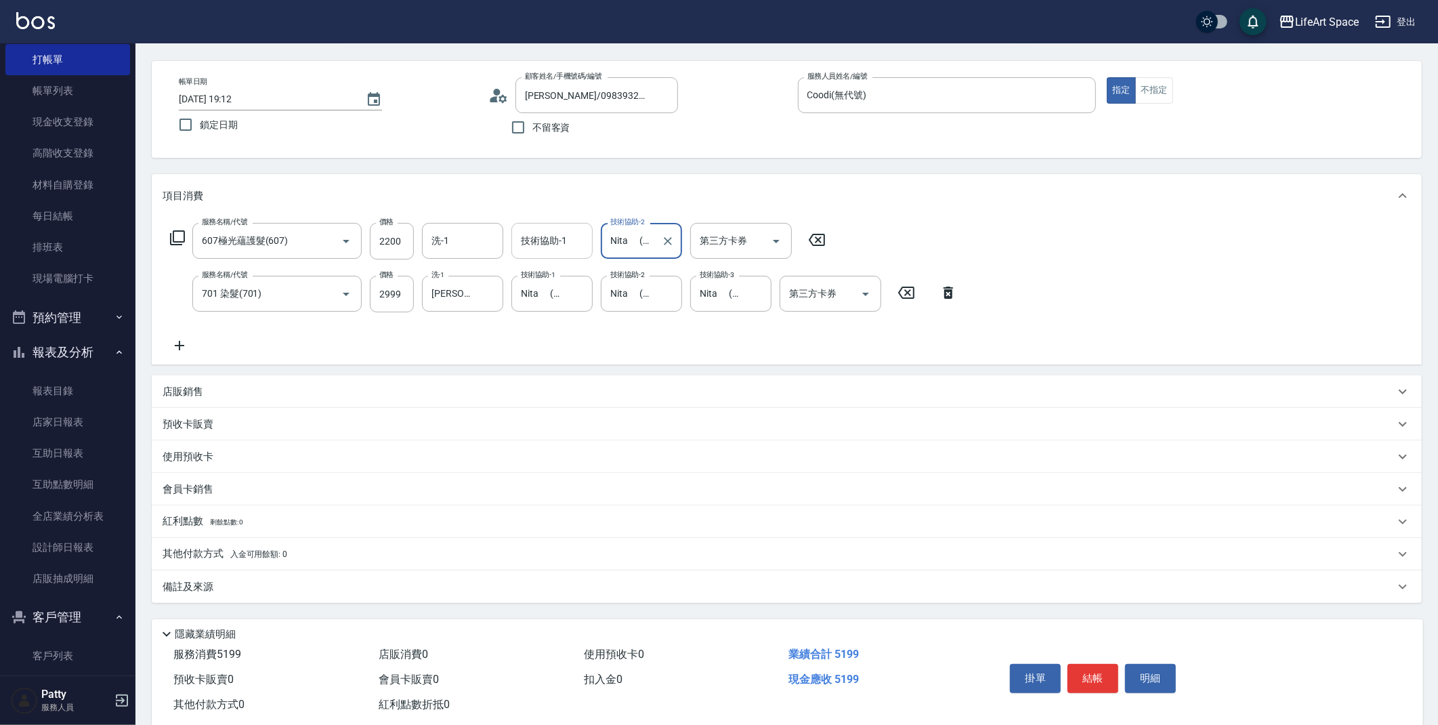
click at [549, 238] on div "技術協助-1 技術協助-1" at bounding box center [551, 241] width 81 height 36
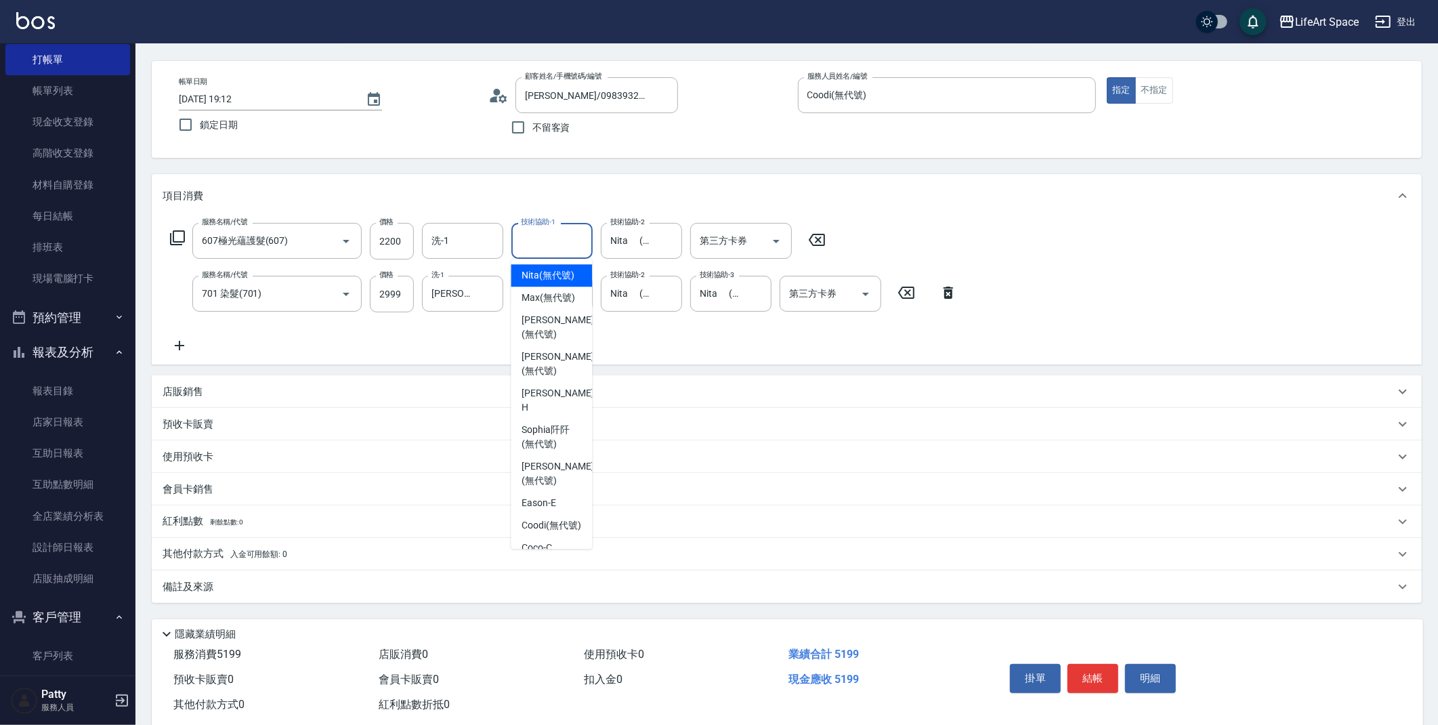
click at [533, 281] on span "Nita (無代號)" at bounding box center [548, 275] width 53 height 14
type input "Nita (無代號)"
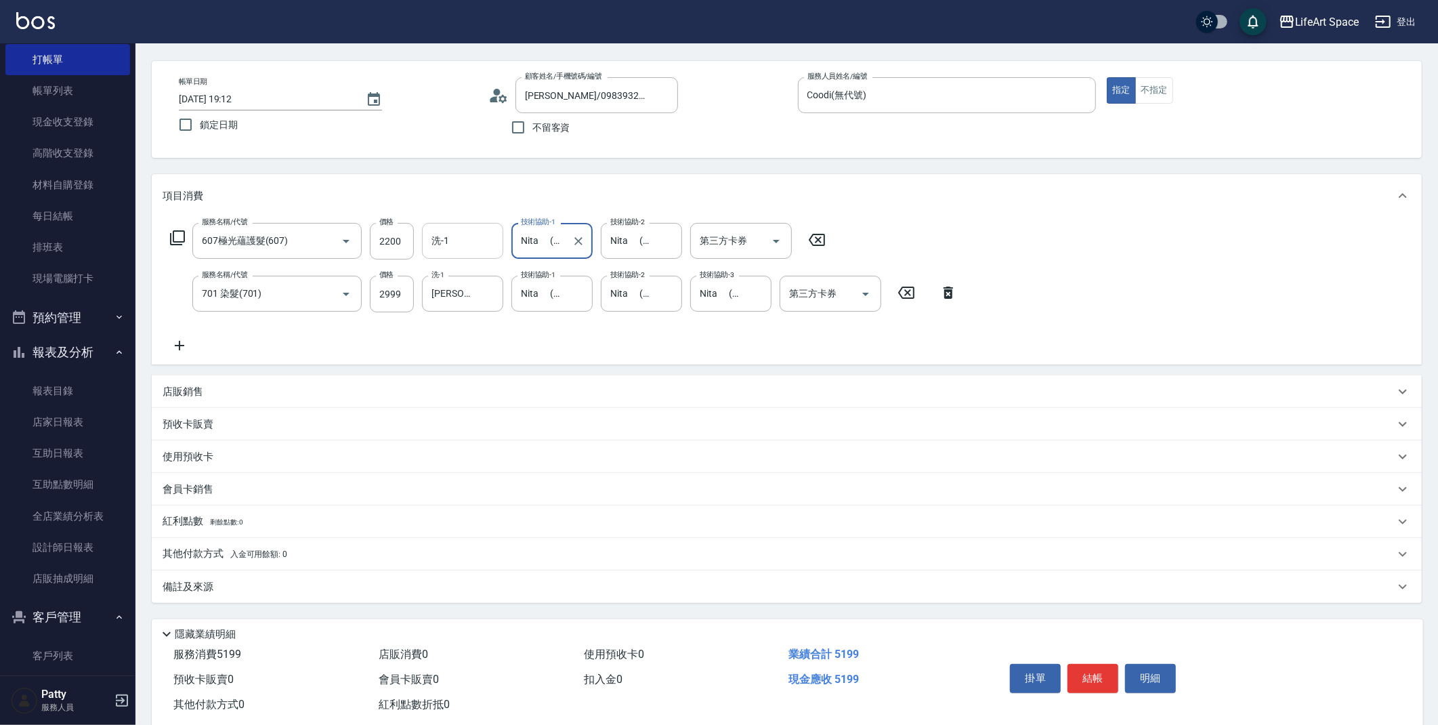
click at [495, 239] on input "洗-1" at bounding box center [462, 241] width 69 height 24
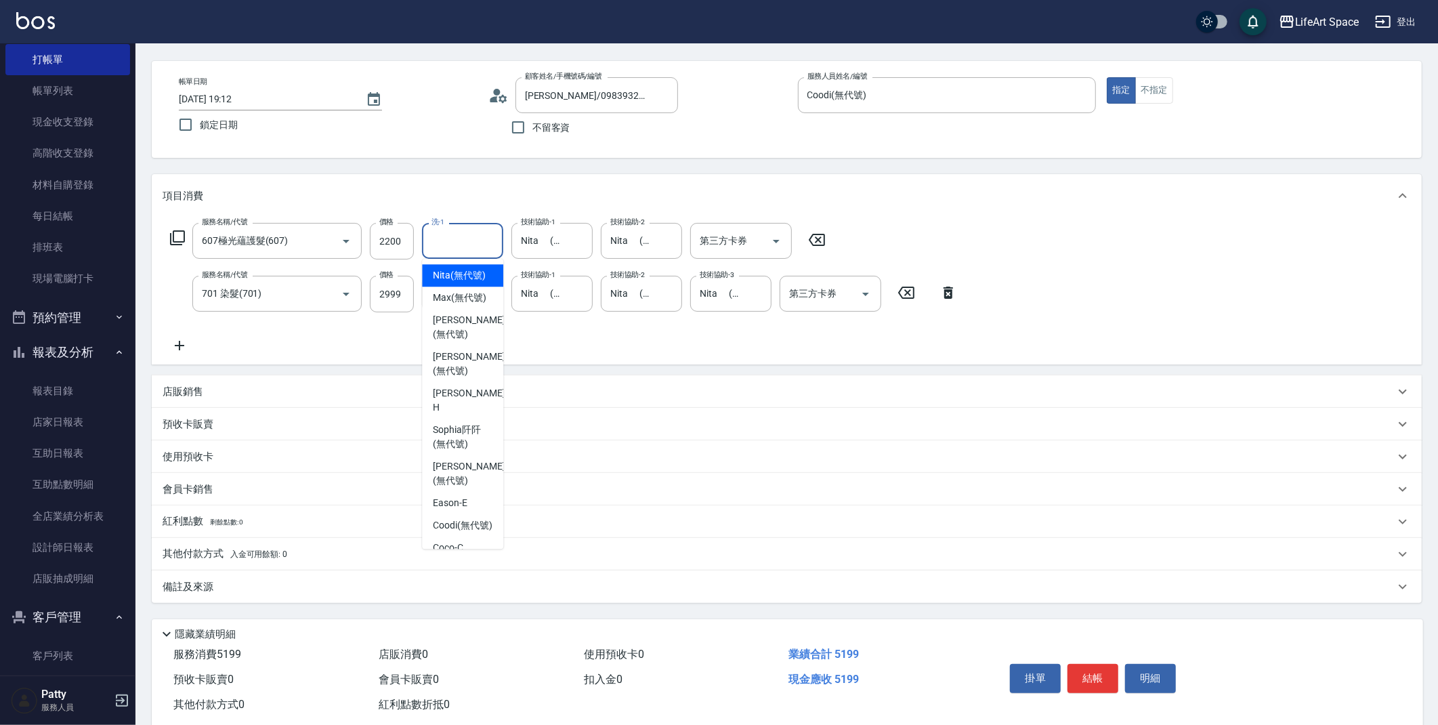
click at [467, 282] on span "Nita (無代號)" at bounding box center [459, 275] width 53 height 14
type input "Nita (無代號)"
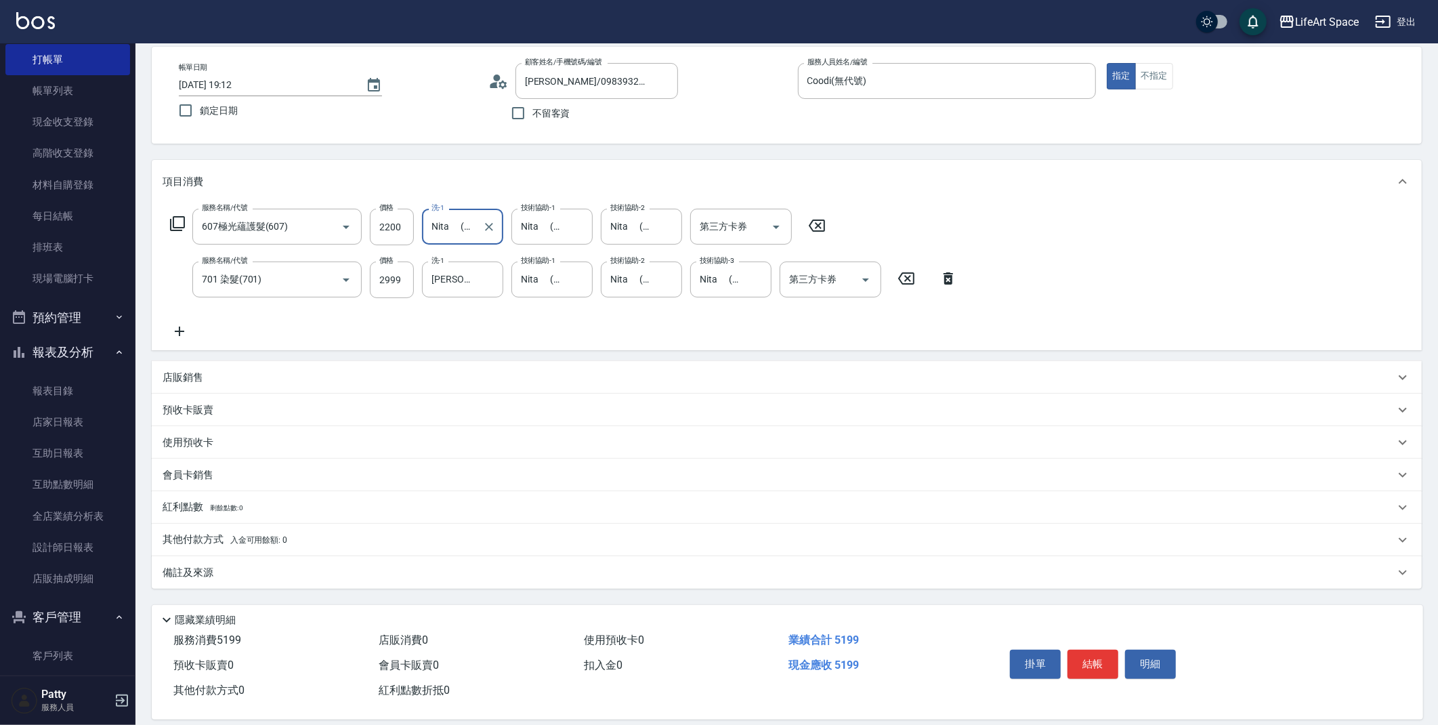
scroll to position [77, 0]
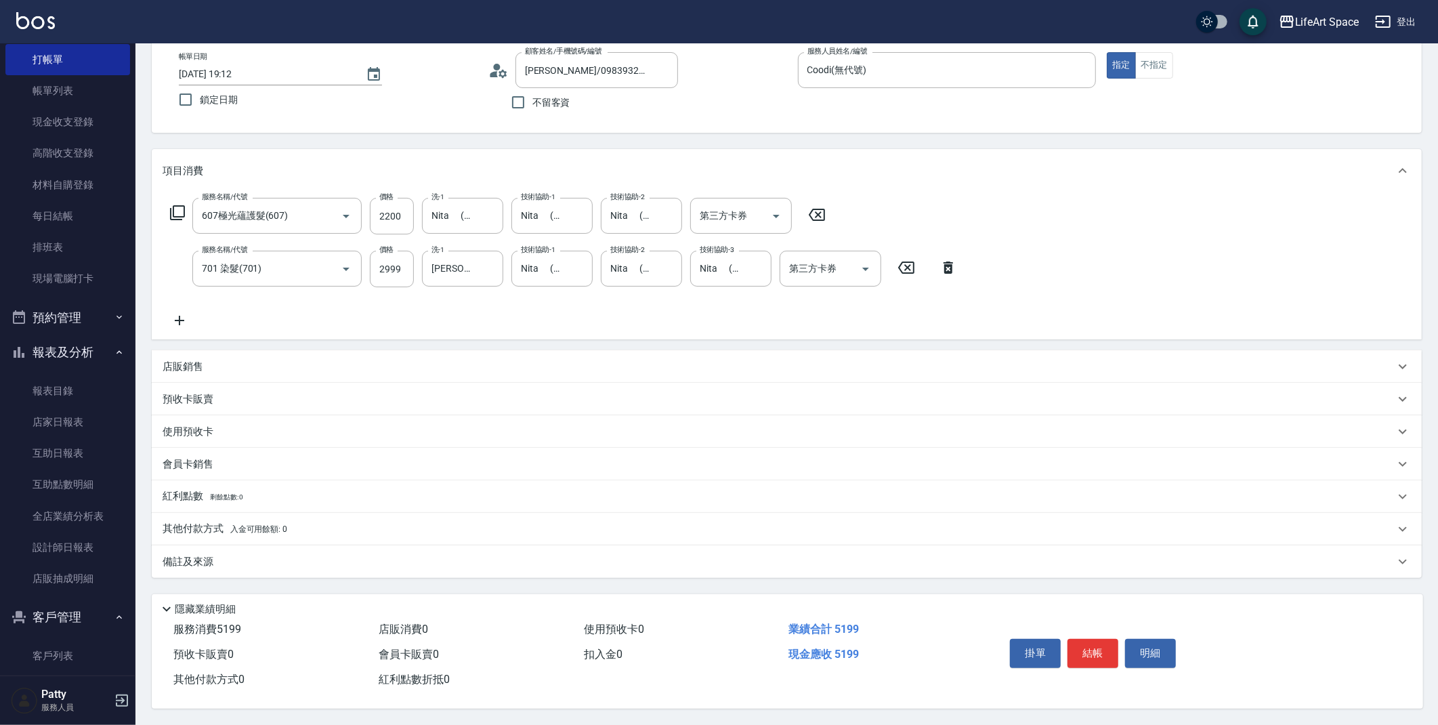
click at [177, 360] on p "店販銷售" at bounding box center [183, 367] width 41 height 14
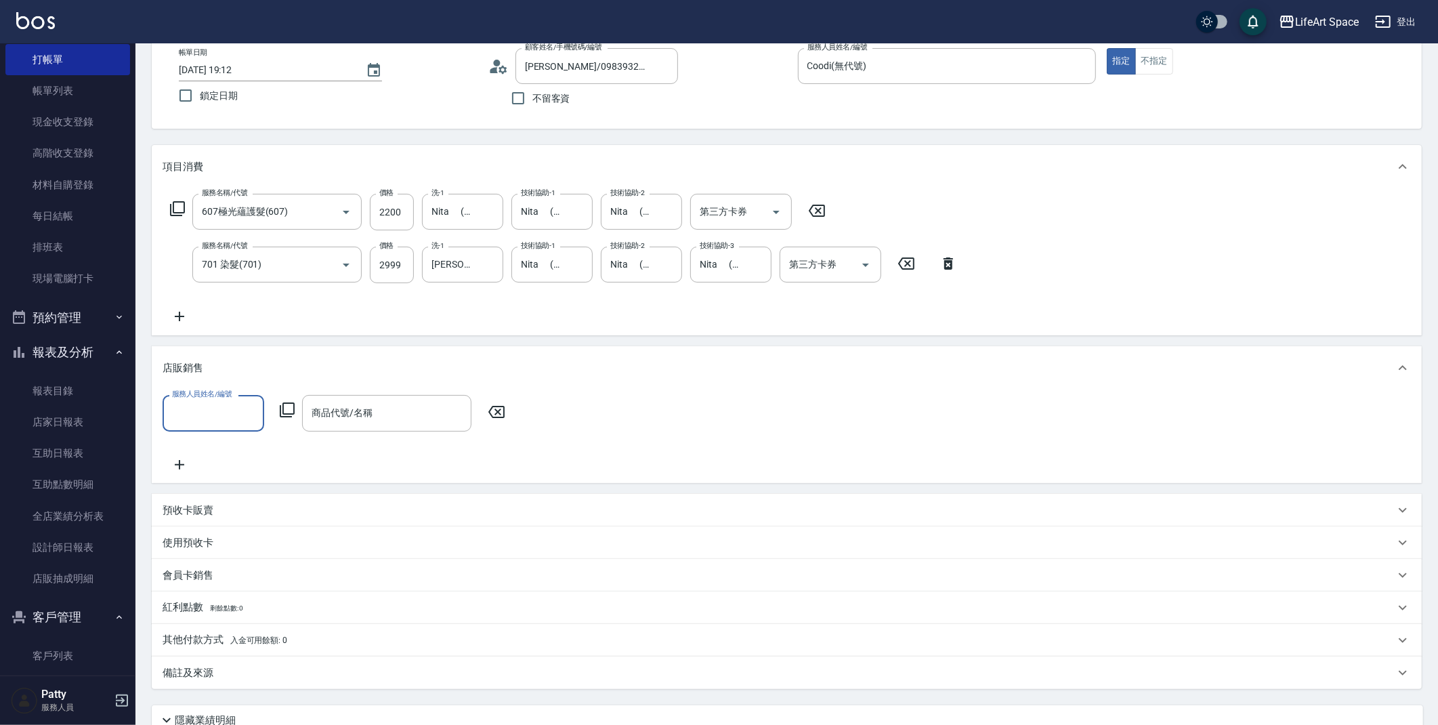
scroll to position [0, 0]
click at [192, 413] on input "服務人員姓名/編號" at bounding box center [213, 413] width 89 height 24
drag, startPoint x: 232, startPoint y: 640, endPoint x: 253, endPoint y: 579, distance: 65.3
click at [232, 690] on span "Coodi (無代號)" at bounding box center [203, 697] width 60 height 14
type input "Coodi(無代號)"
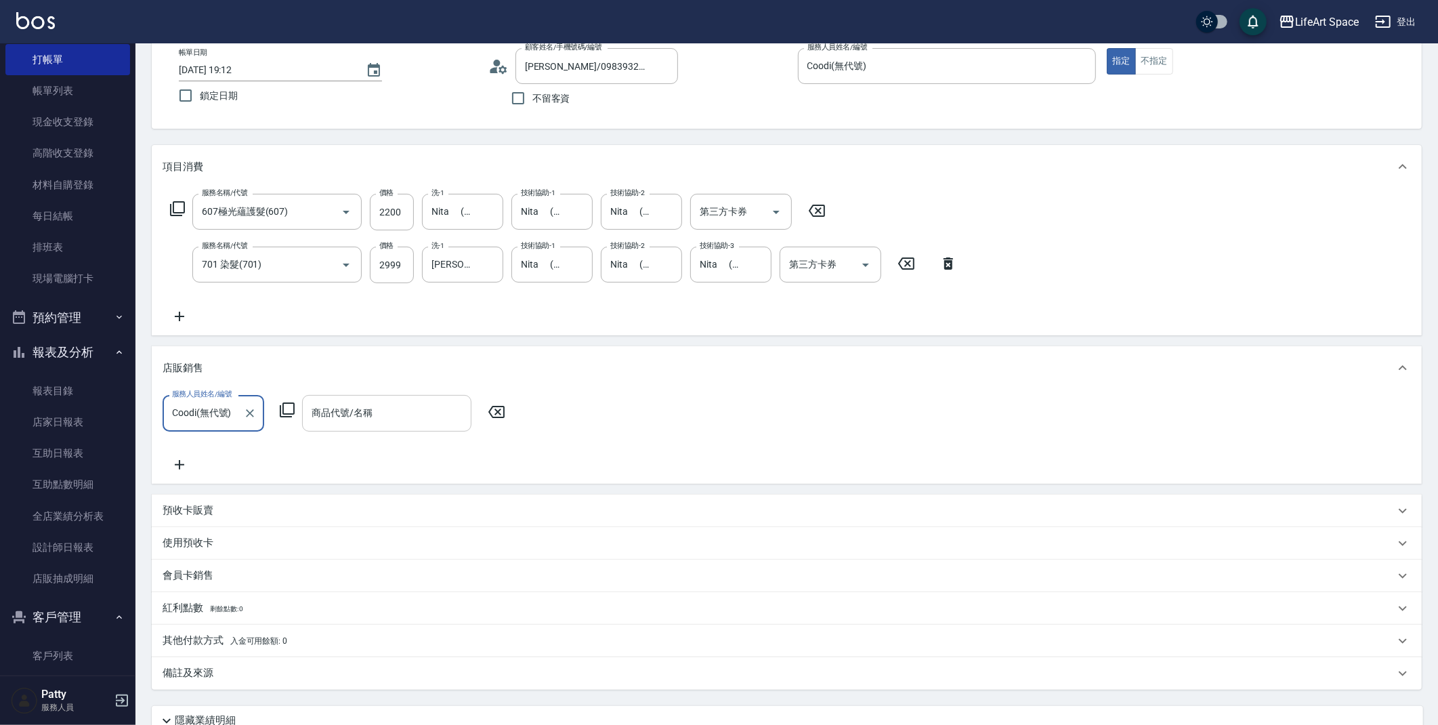
click at [339, 414] on input "商品代號/名稱" at bounding box center [386, 413] width 157 height 24
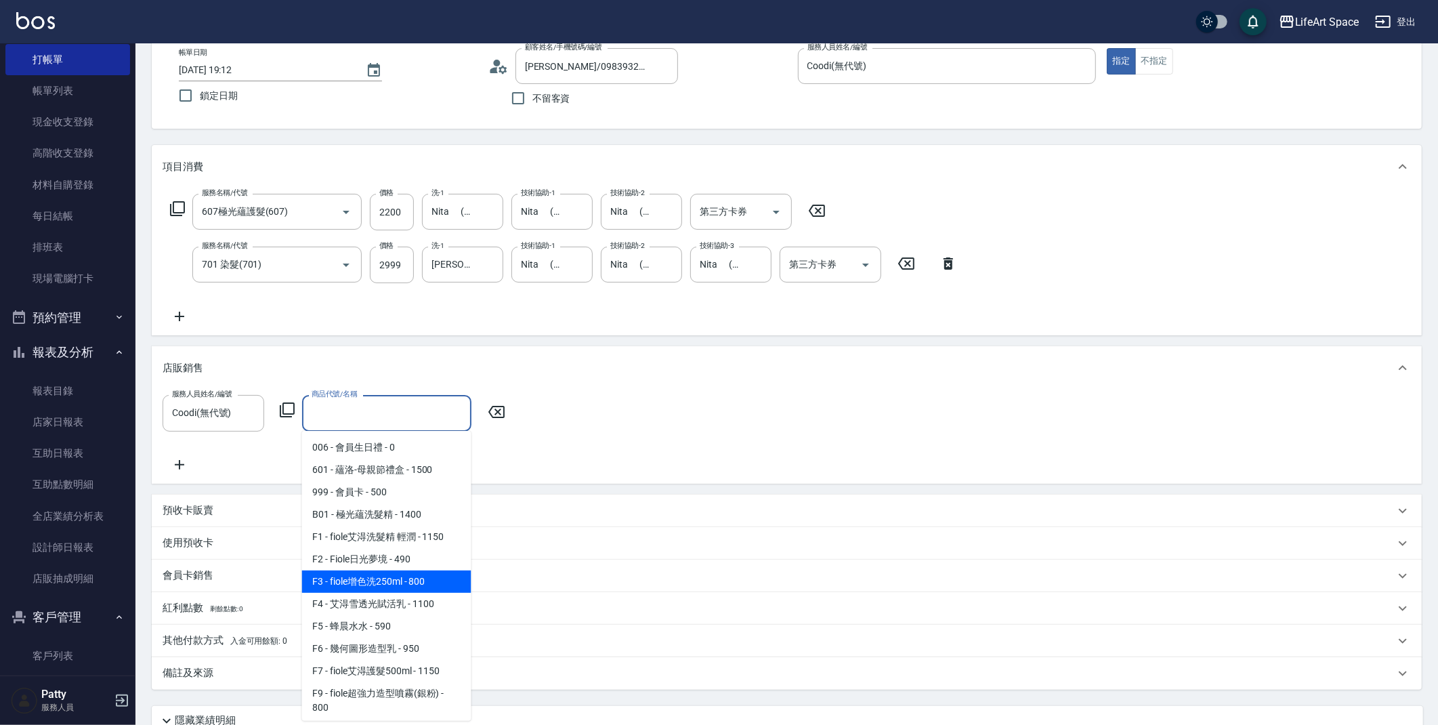
click at [354, 575] on span "F3 - fiole增色洗250ml - 800" at bounding box center [386, 581] width 169 height 22
type input "fiole增色洗250ml"
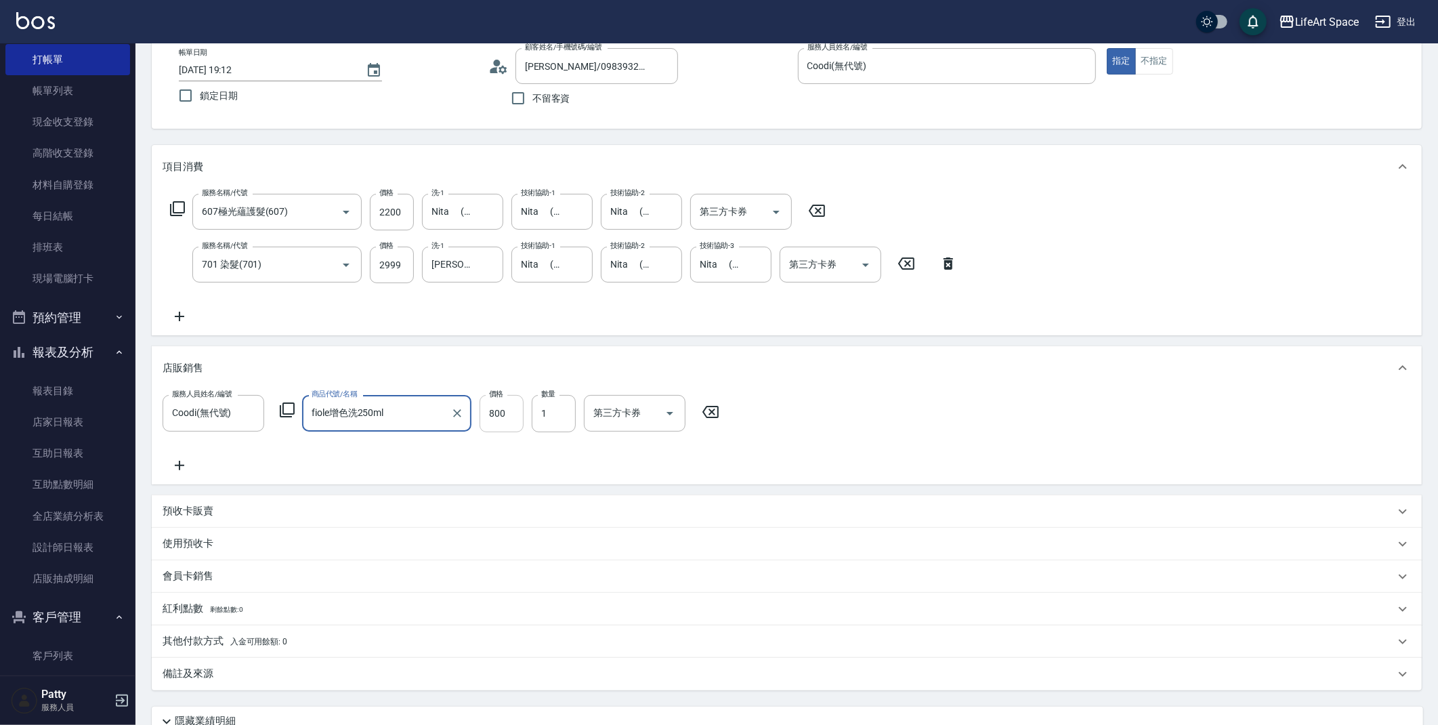
click at [501, 405] on input "800" at bounding box center [502, 413] width 44 height 37
click at [516, 415] on input "800" at bounding box center [502, 413] width 44 height 37
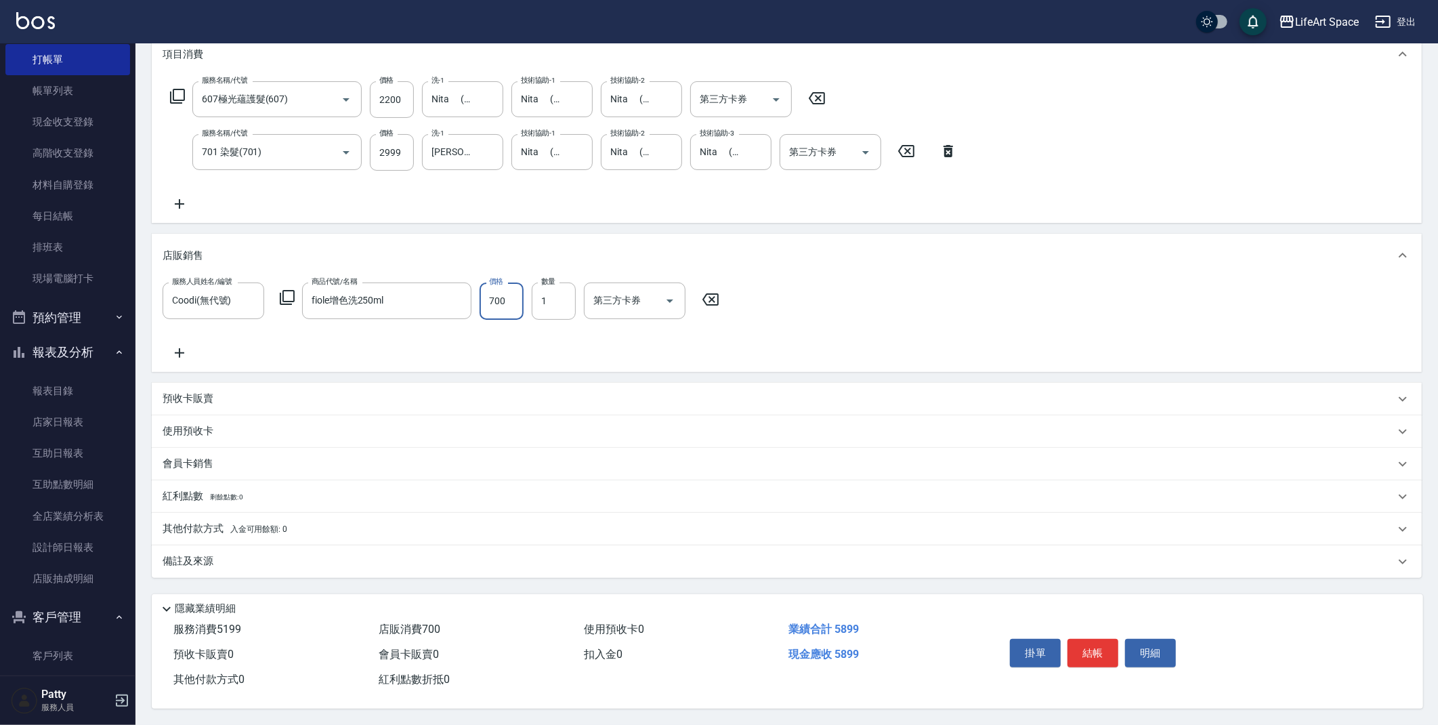
scroll to position [193, 0]
type input "700"
click at [192, 555] on p "備註及來源" at bounding box center [188, 561] width 51 height 14
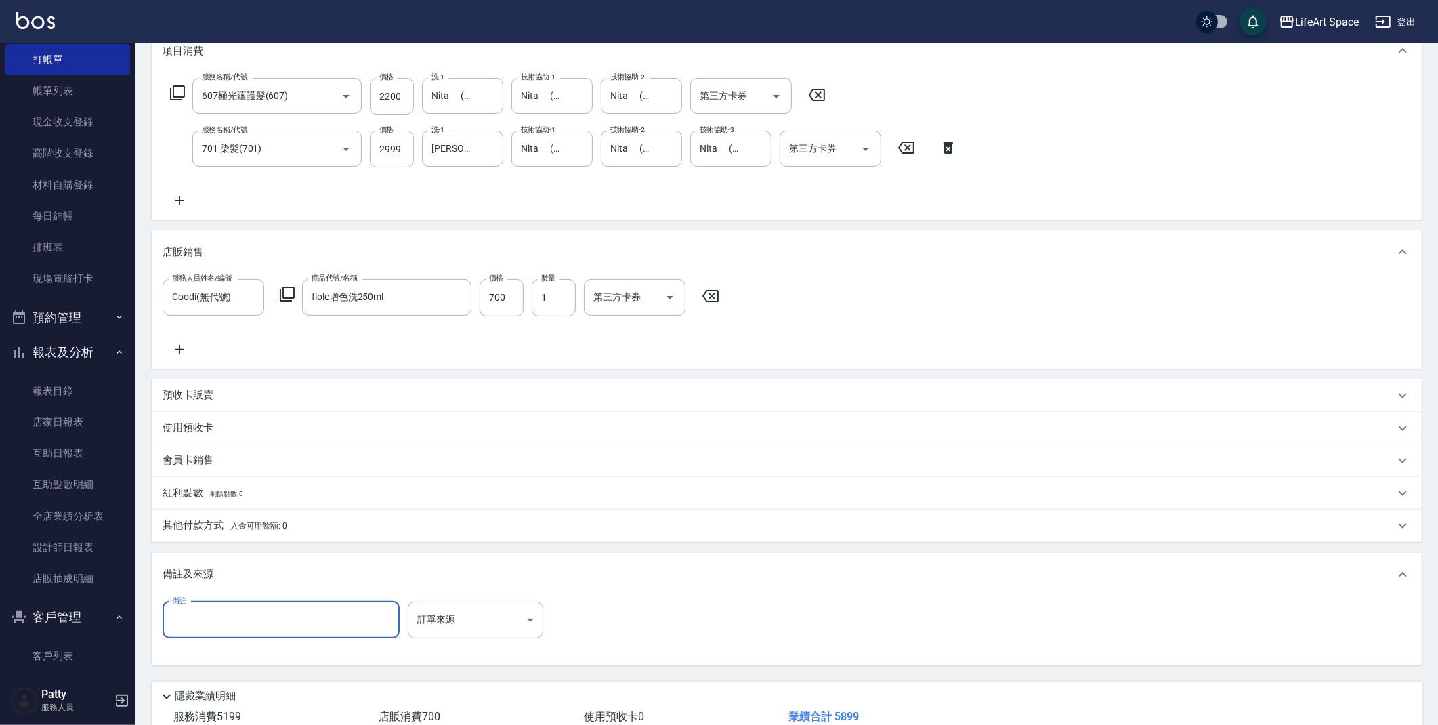
click at [206, 618] on input "備註" at bounding box center [281, 620] width 237 height 37
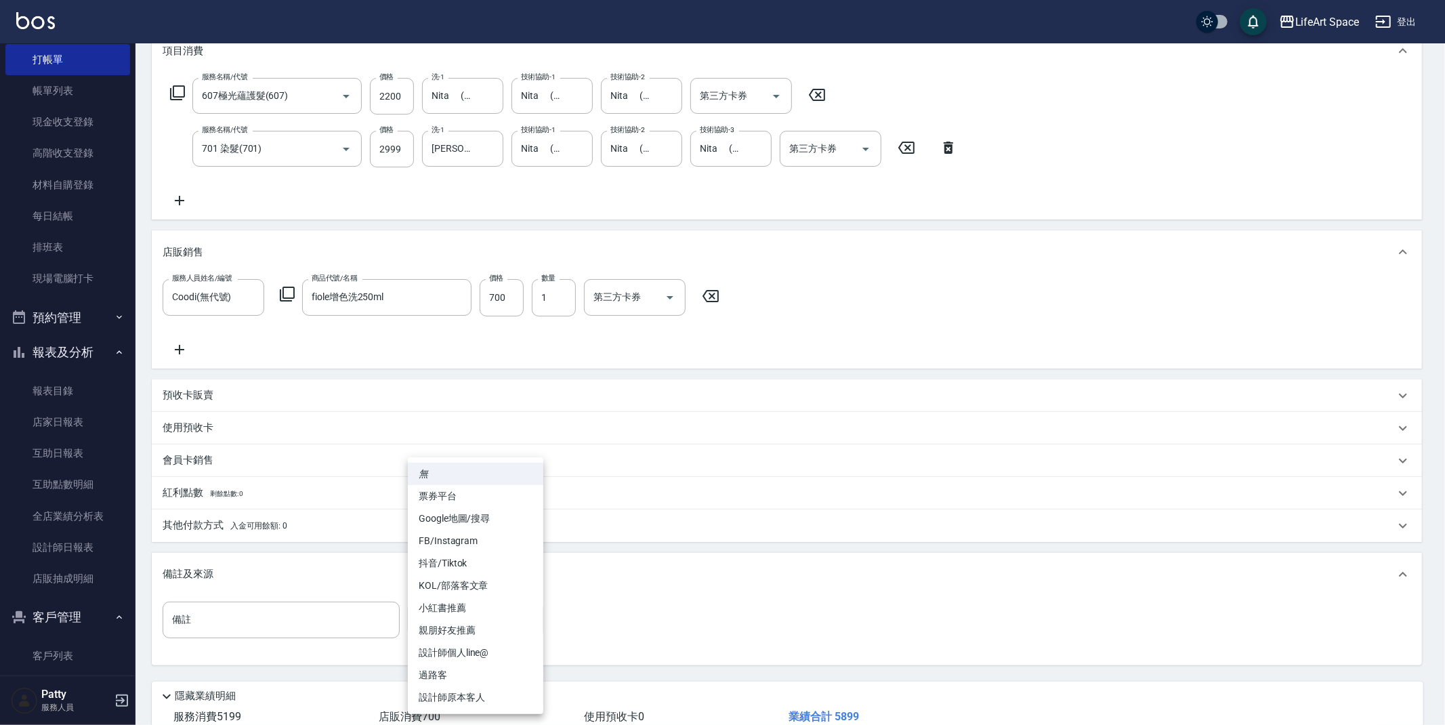
click at [516, 620] on body "LifeArt Space 登出 櫃檯作業 打帳單 帳單列表 現金收支登錄 高階收支登錄 材料自購登錄 每日結帳 排班表 現場電腦打卡 預約管理 預約管理 單…" at bounding box center [722, 309] width 1445 height 1005
click at [480, 651] on li "設計師個人line@" at bounding box center [475, 653] width 135 height 22
type input "設計師個人line@"
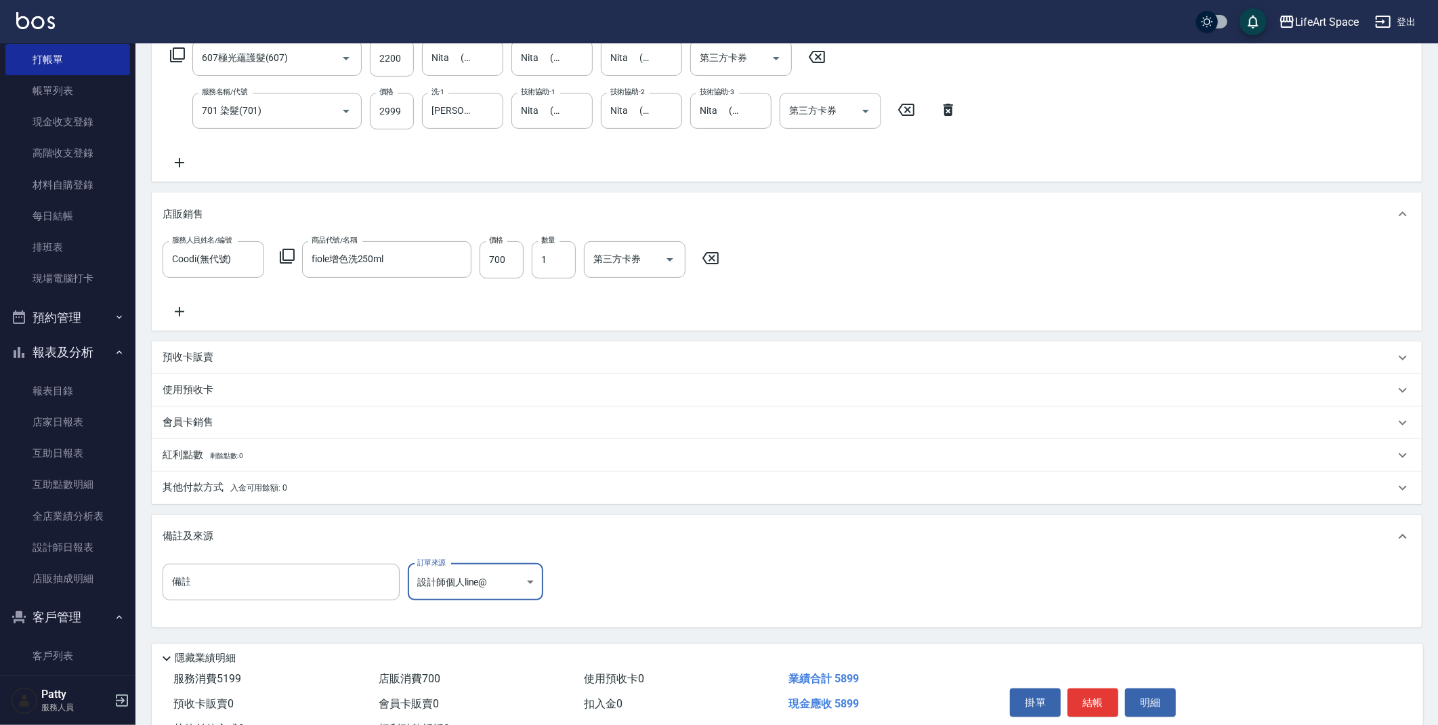
scroll to position [285, 0]
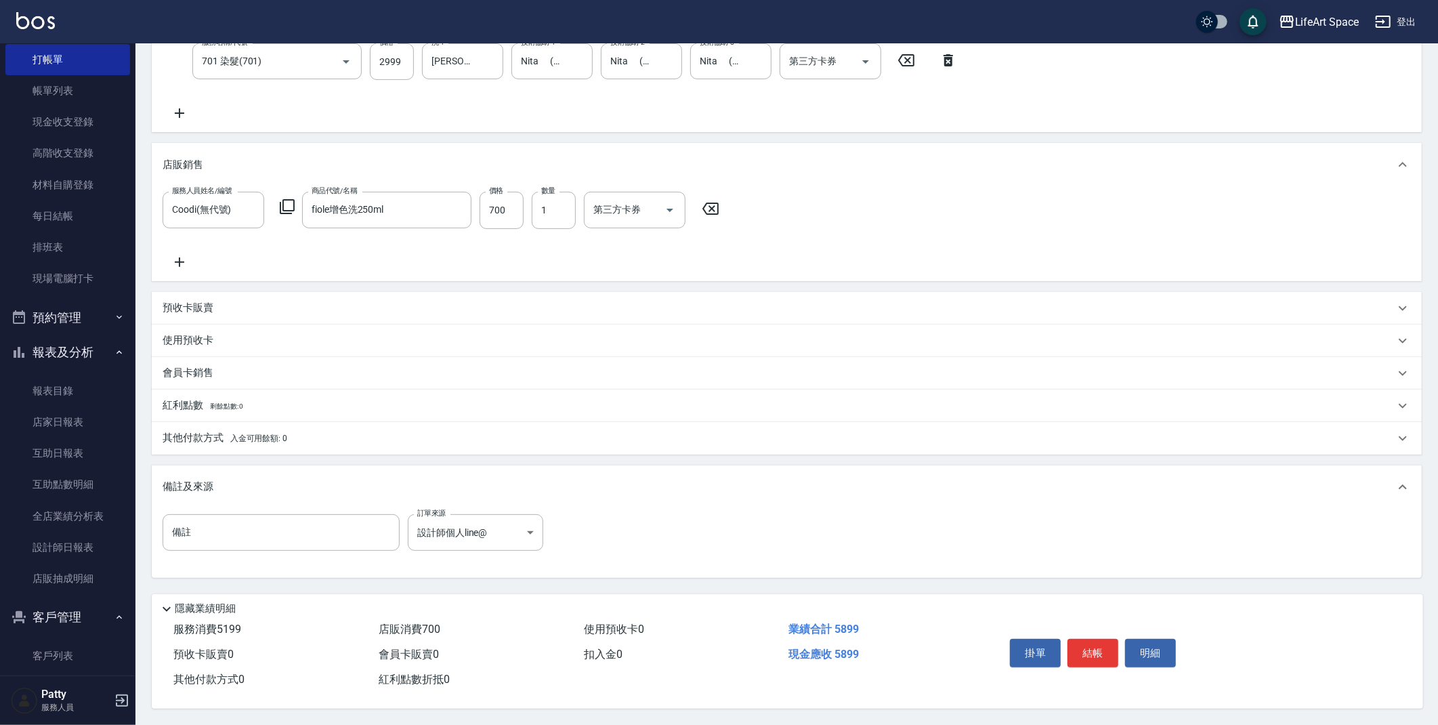
click at [191, 432] on p "其他付款方式 入金可用餘額: 0" at bounding box center [225, 438] width 125 height 15
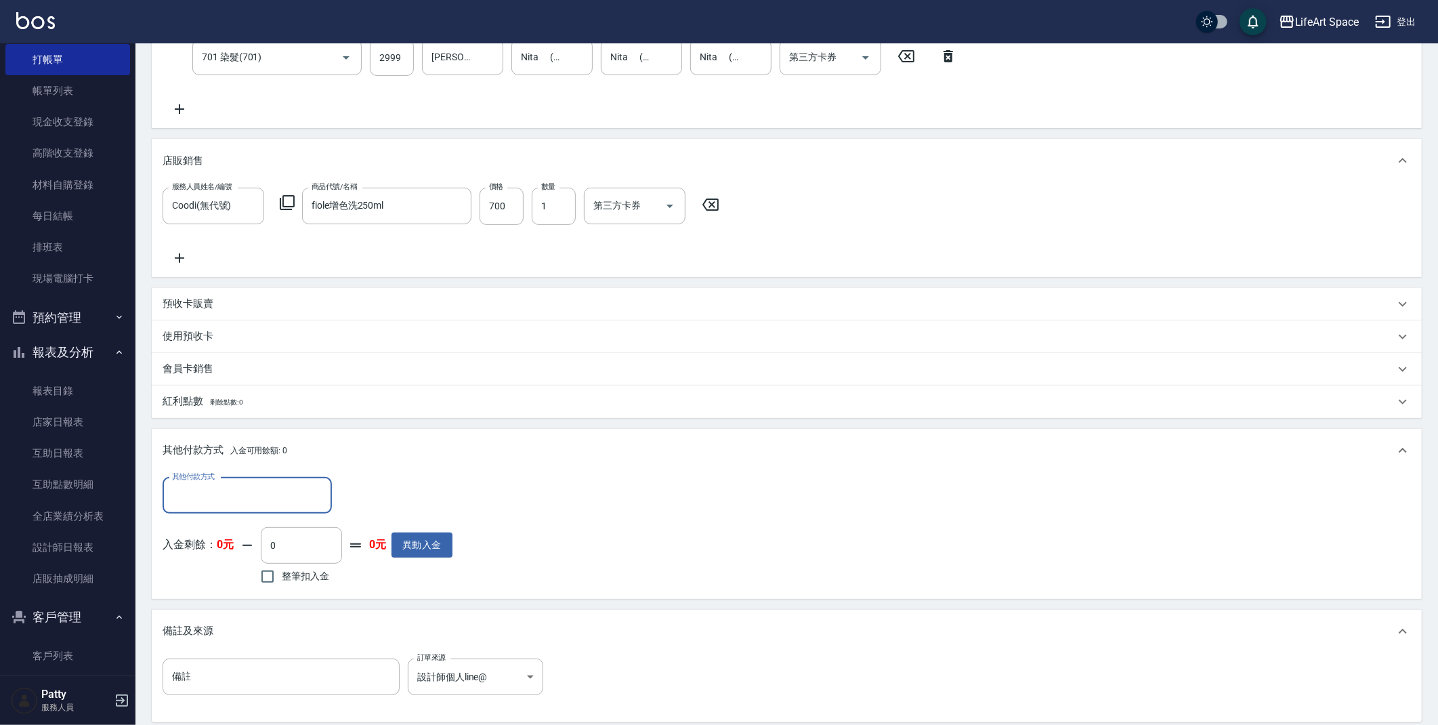
scroll to position [1, 0]
click at [308, 495] on input "其他付款方式" at bounding box center [247, 496] width 157 height 24
click at [274, 571] on span "信用卡" at bounding box center [247, 575] width 169 height 22
type input "信用卡"
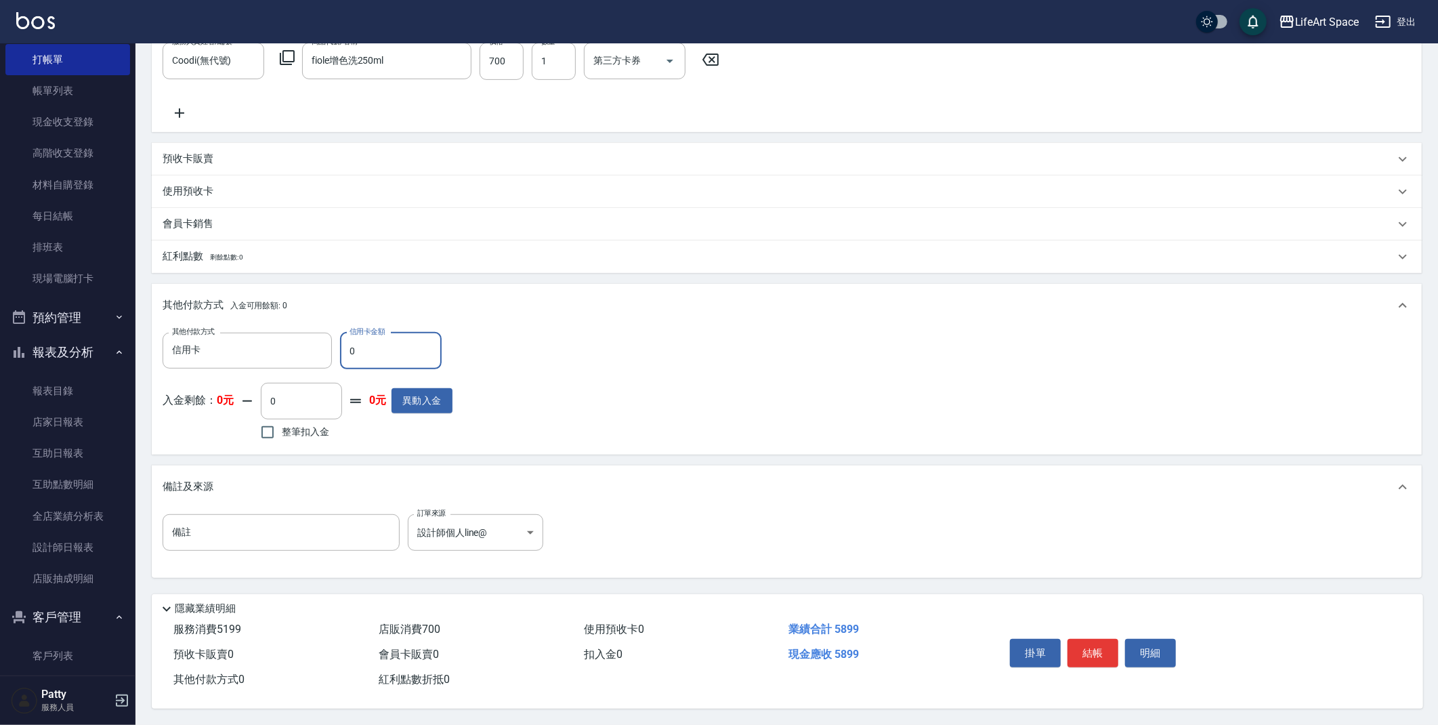
scroll to position [434, 0]
type input "5899"
click at [1080, 648] on button "結帳" at bounding box center [1093, 653] width 51 height 28
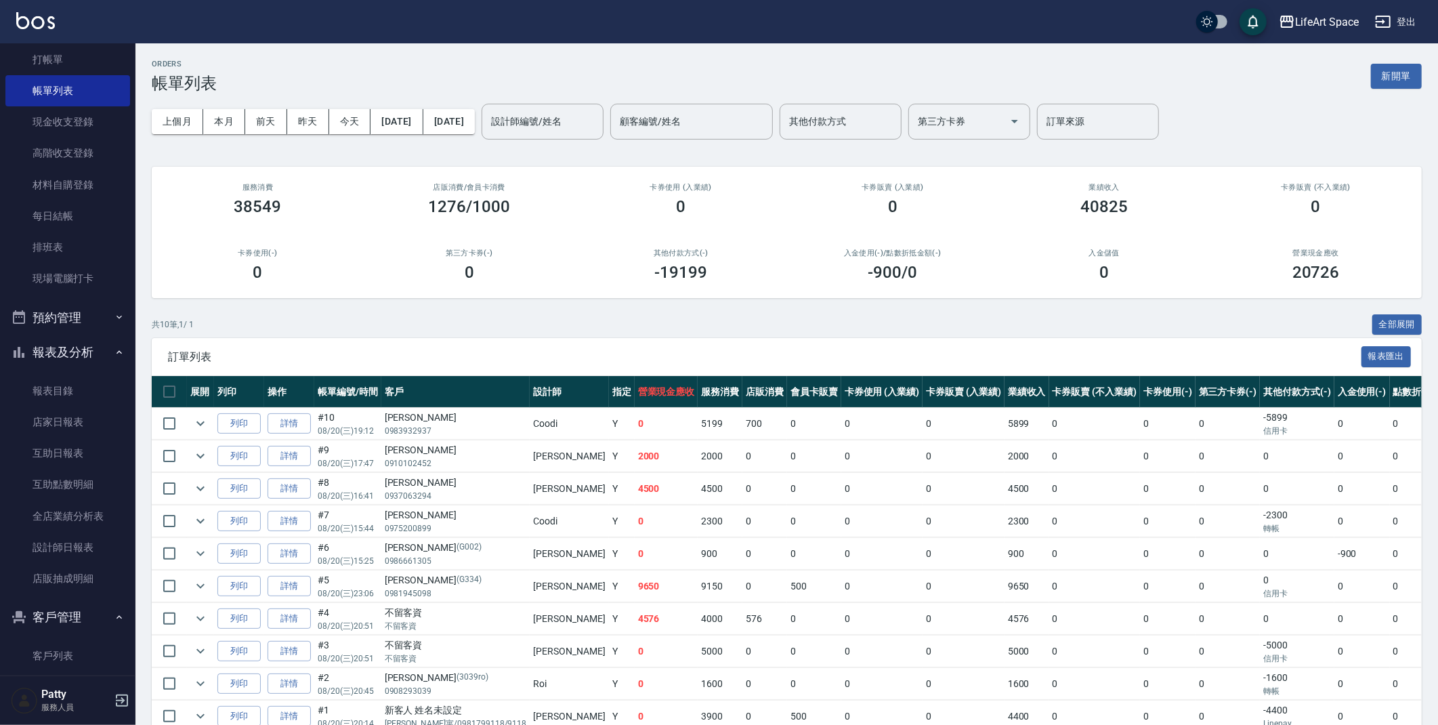
click at [459, 425] on p "0983932937" at bounding box center [456, 431] width 142 height 12
